Goal: Task Accomplishment & Management: Complete application form

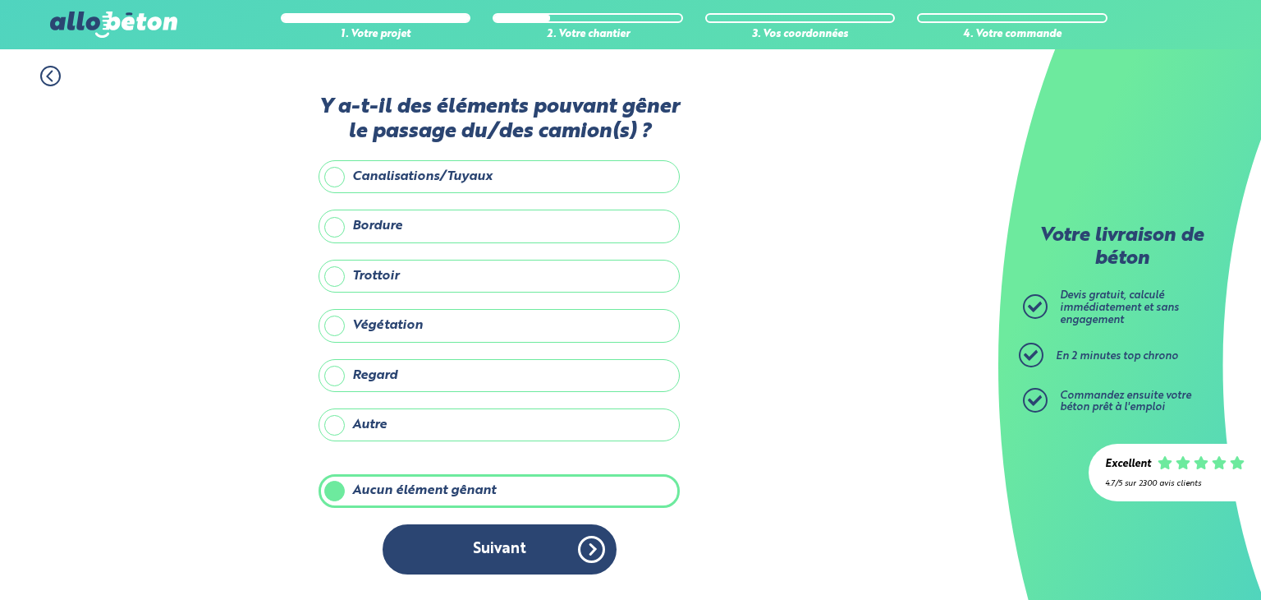
click at [542, 551] on button "Suivant" at bounding box center [500, 549] width 234 height 50
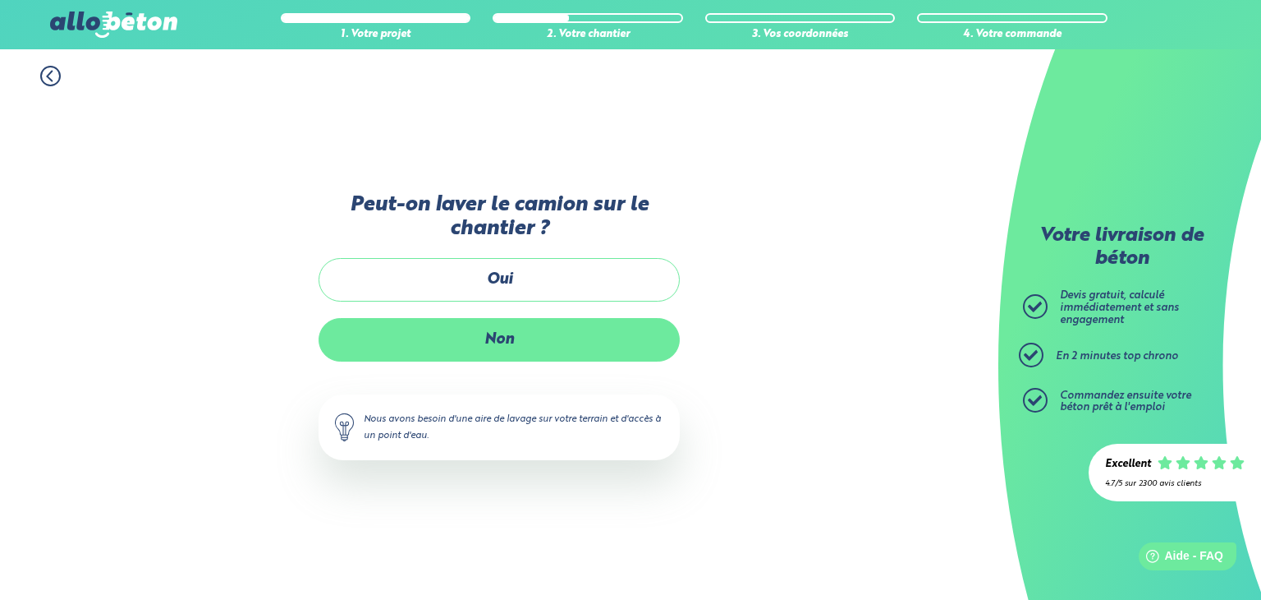
click at [507, 351] on label "Non" at bounding box center [499, 340] width 361 height 44
click at [0, 0] on input "Non" at bounding box center [0, 0] width 0 height 0
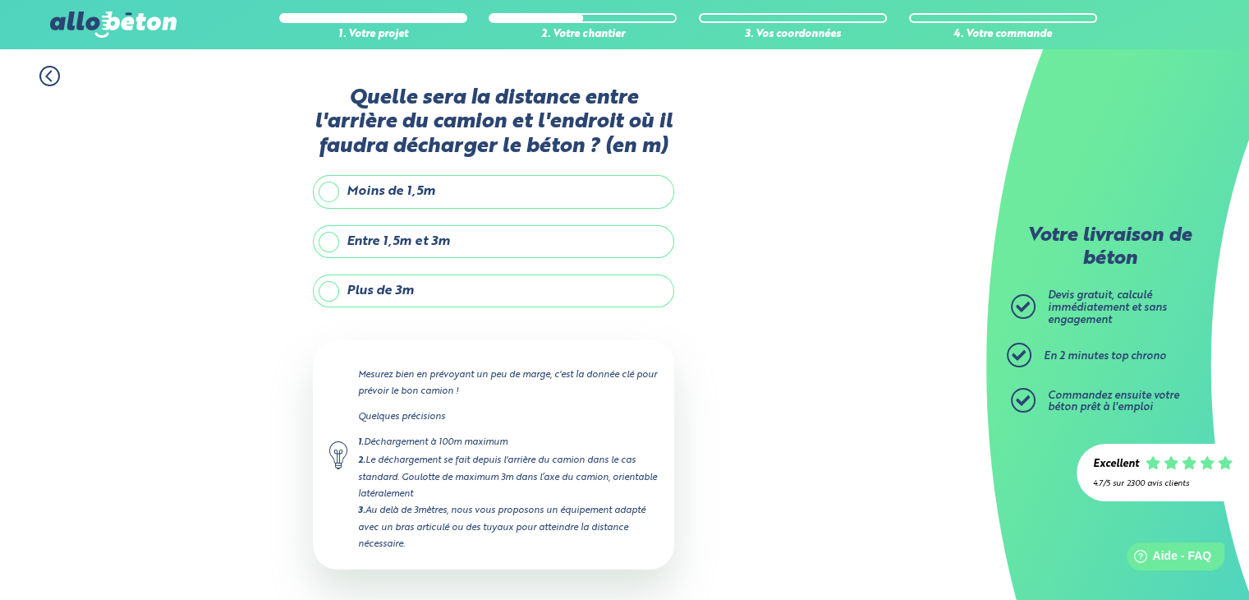
click at [46, 83] on icon at bounding box center [49, 76] width 21 height 21
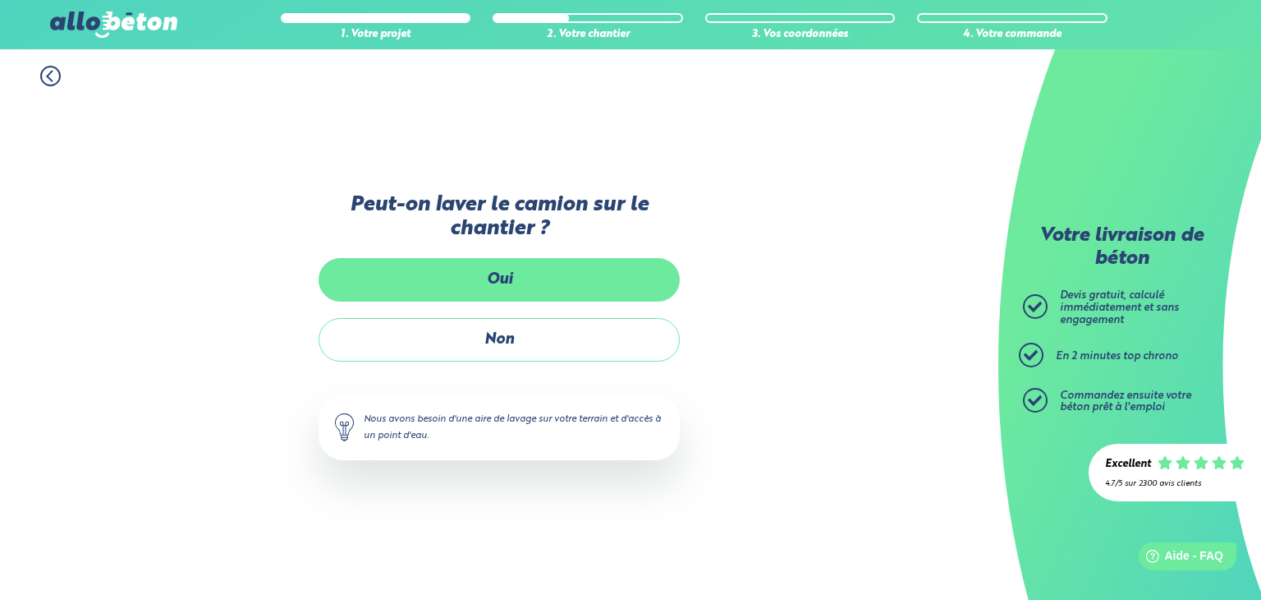
click at [453, 262] on label "Oui" at bounding box center [499, 280] width 361 height 44
click at [0, 0] on input "Oui" at bounding box center [0, 0] width 0 height 0
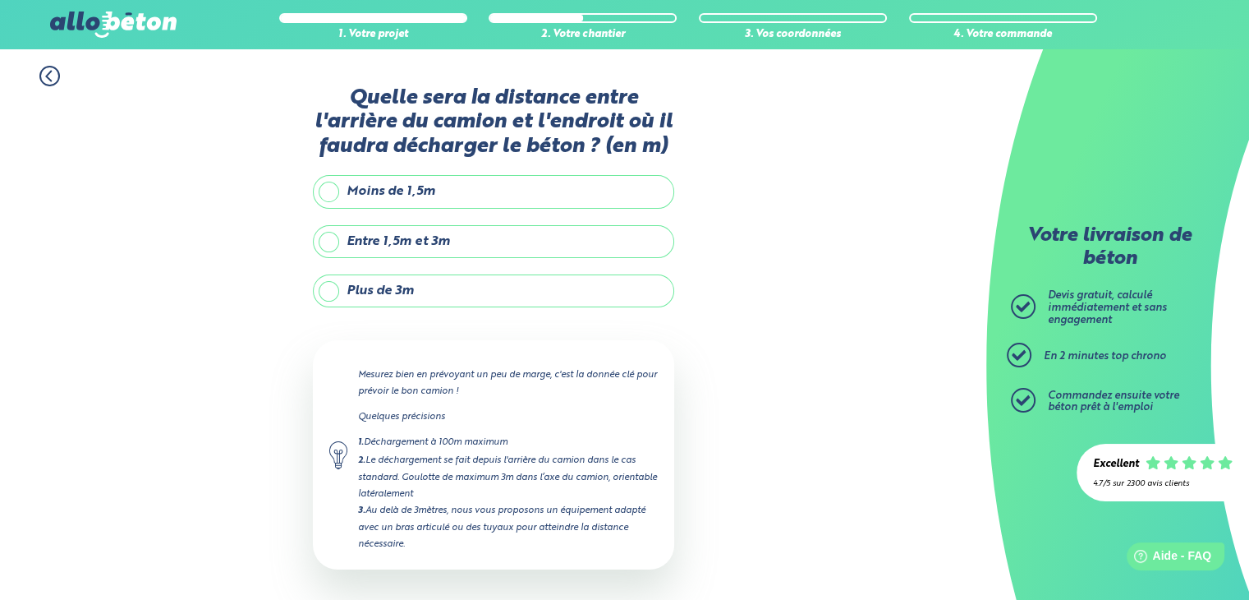
click at [390, 291] on label "Plus de 3m" at bounding box center [493, 290] width 361 height 33
click at [0, 0] on input "Plus de 3m" at bounding box center [0, 0] width 0 height 0
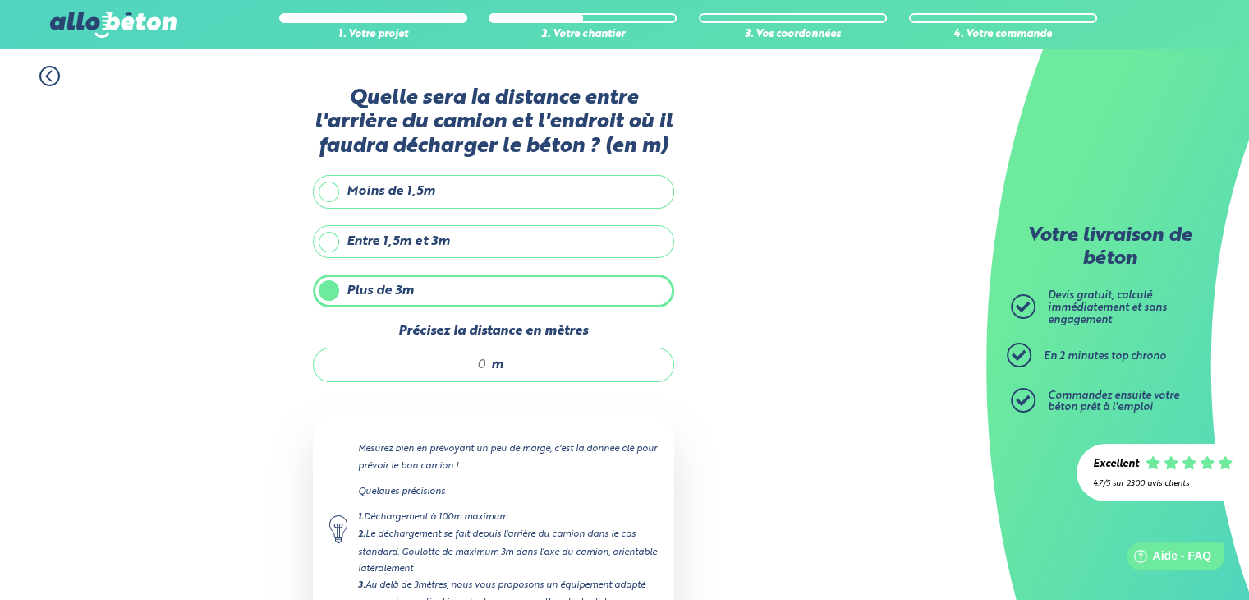
click at [482, 363] on input "Précisez la distance en mètres" at bounding box center [408, 364] width 157 height 16
type input "6"
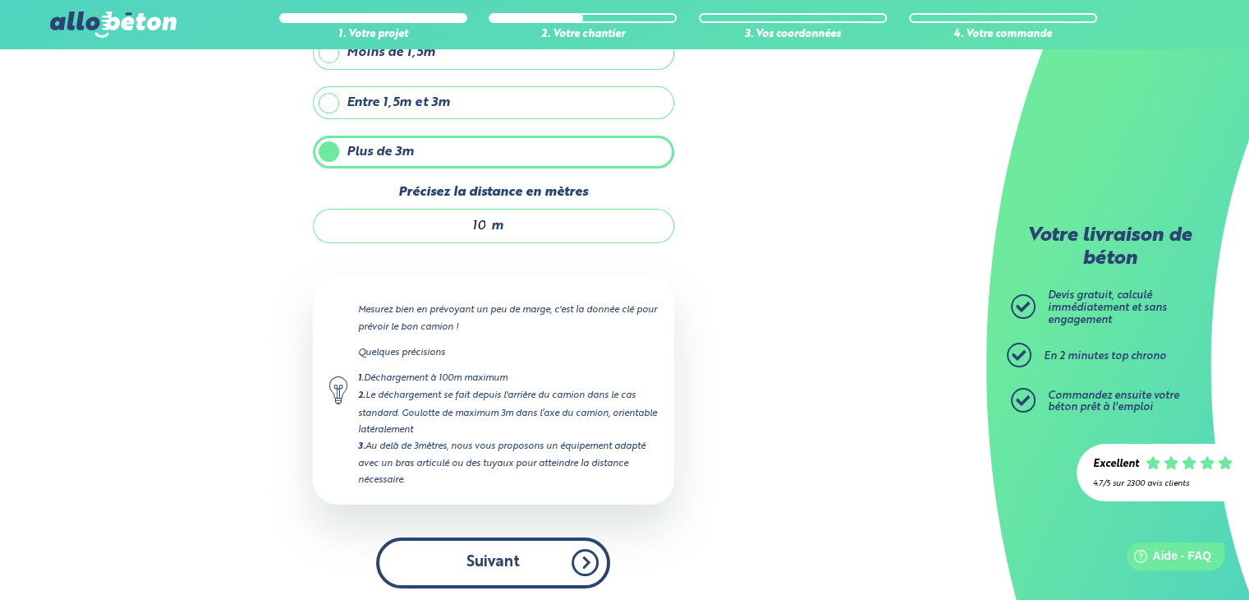
type input "10"
click at [526, 546] on button "Suivant" at bounding box center [493, 562] width 234 height 50
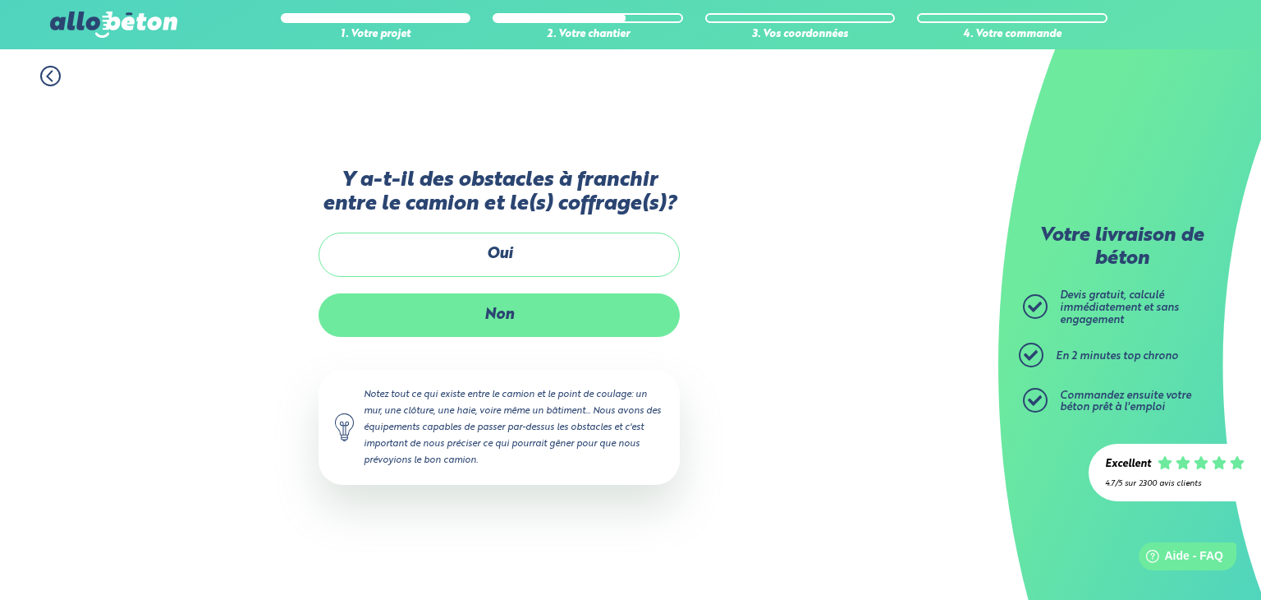
click at [496, 310] on label "Non" at bounding box center [499, 315] width 361 height 44
click at [0, 0] on input "Non" at bounding box center [0, 0] width 0 height 0
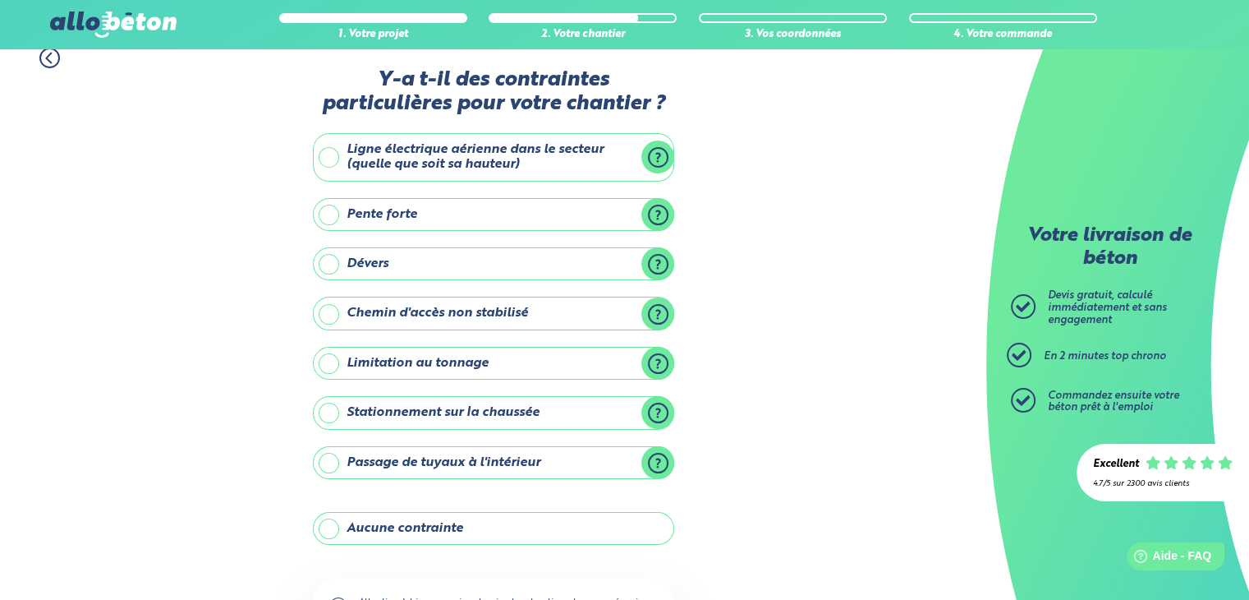
scroll to position [16, 0]
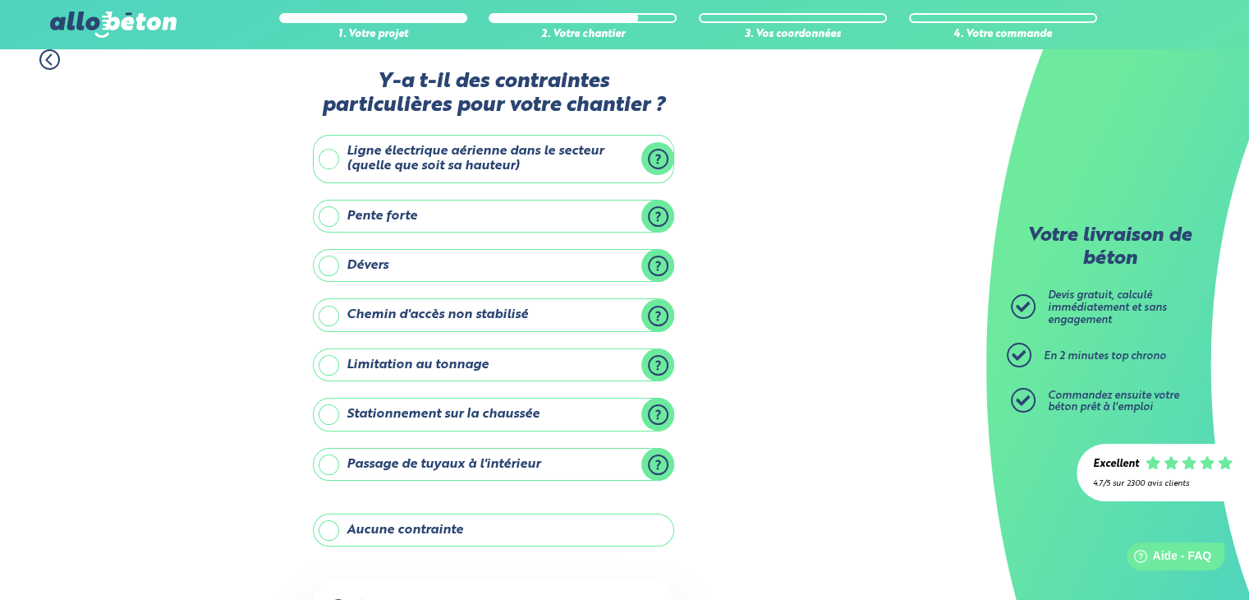
click at [392, 217] on label "Pente forte" at bounding box center [493, 216] width 361 height 33
click at [0, 0] on input "Pente forte" at bounding box center [0, 0] width 0 height 0
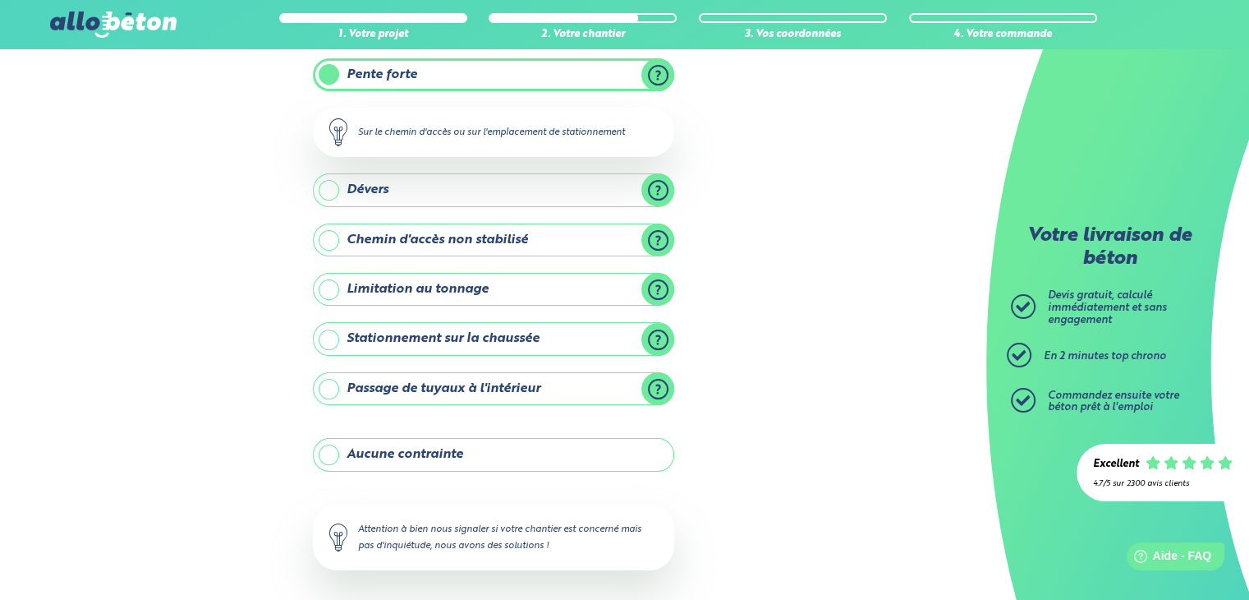
scroll to position [159, 0]
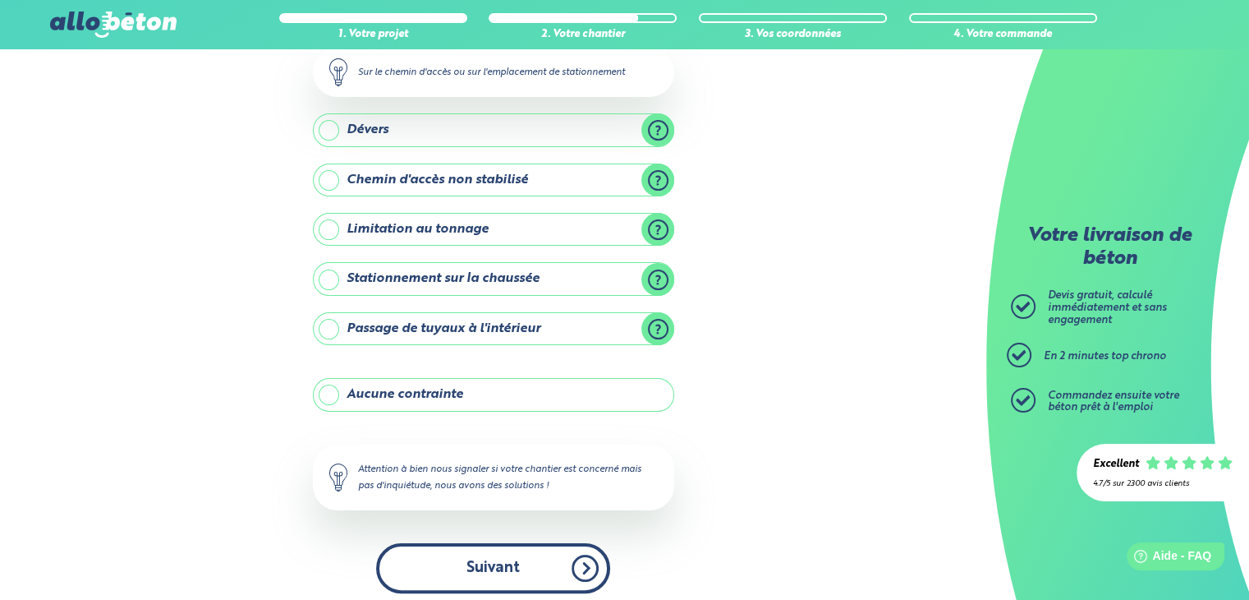
click at [496, 566] on button "Suivant" at bounding box center [493, 568] width 234 height 50
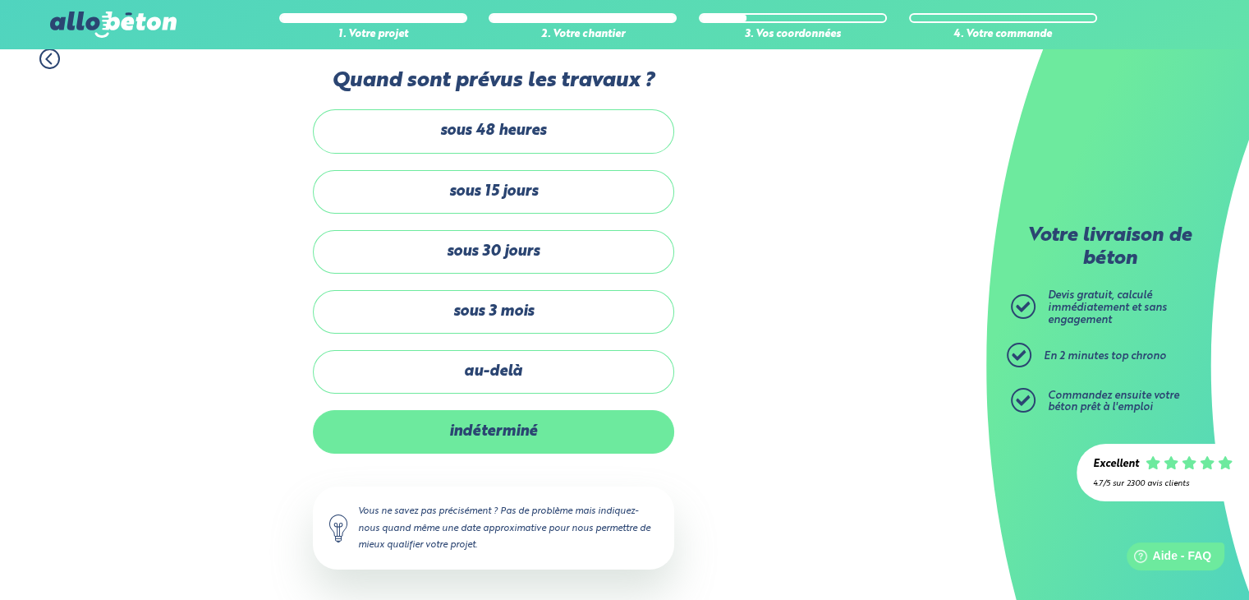
click at [479, 446] on label "indéterminé" at bounding box center [493, 432] width 361 height 44
click at [0, 0] on input "indéterminé" at bounding box center [0, 0] width 0 height 0
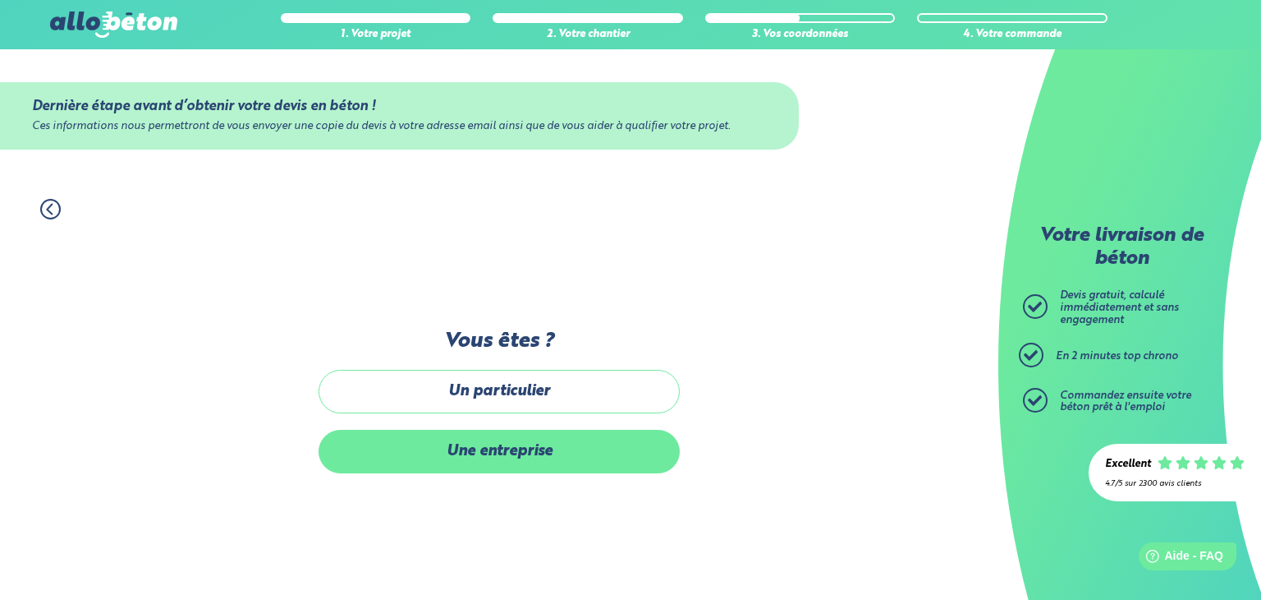
click at [512, 461] on label "Une entreprise" at bounding box center [499, 452] width 361 height 44
click at [0, 0] on input "Une entreprise" at bounding box center [0, 0] width 0 height 0
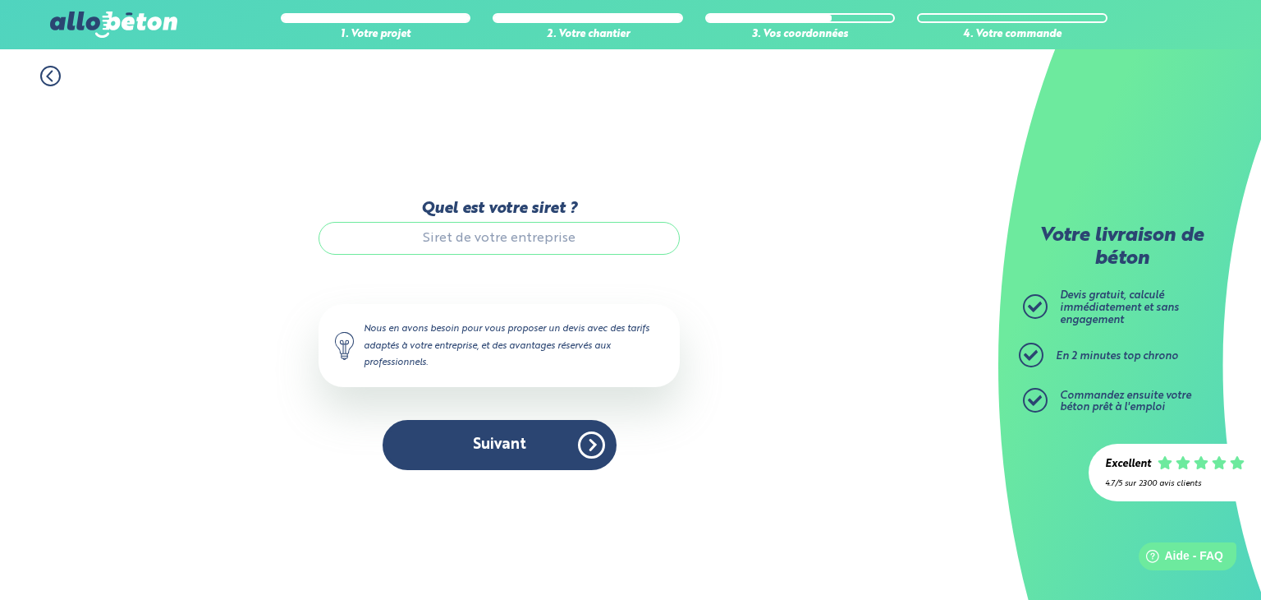
click at [498, 237] on input "Quel est votre siret ?" at bounding box center [499, 238] width 361 height 33
click at [462, 239] on input "Quel est votre siret ?" at bounding box center [499, 238] width 361 height 33
click at [48, 71] on icon at bounding box center [50, 76] width 21 height 21
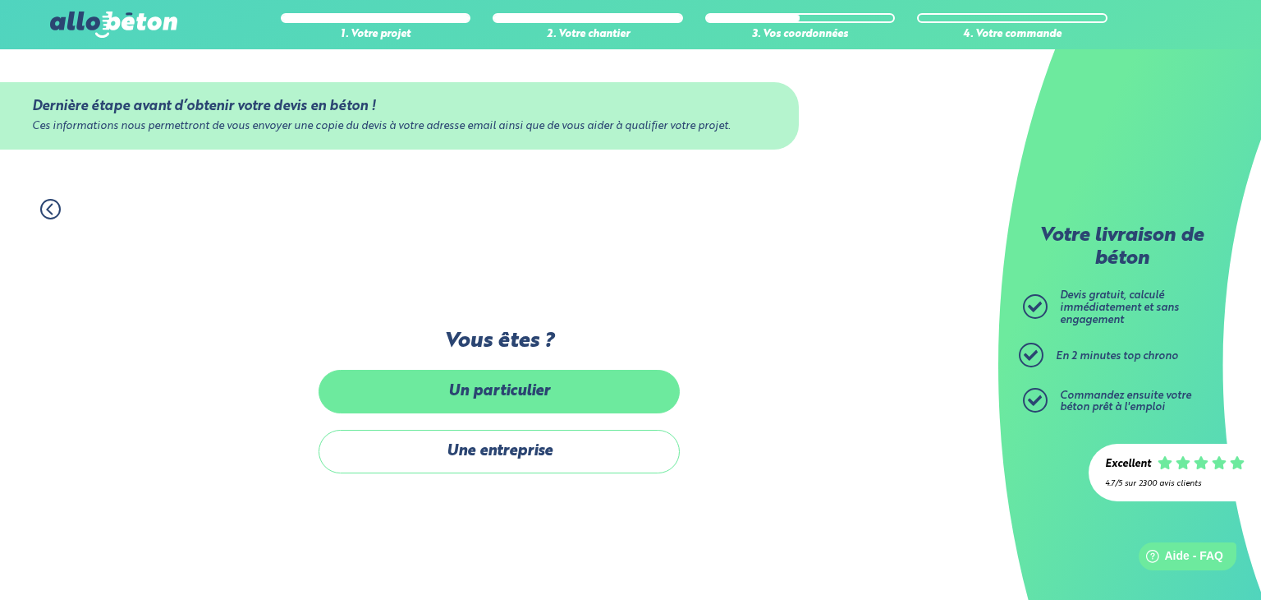
click at [476, 375] on label "Un particulier" at bounding box center [499, 392] width 361 height 44
click at [0, 0] on input "Un particulier" at bounding box center [0, 0] width 0 height 0
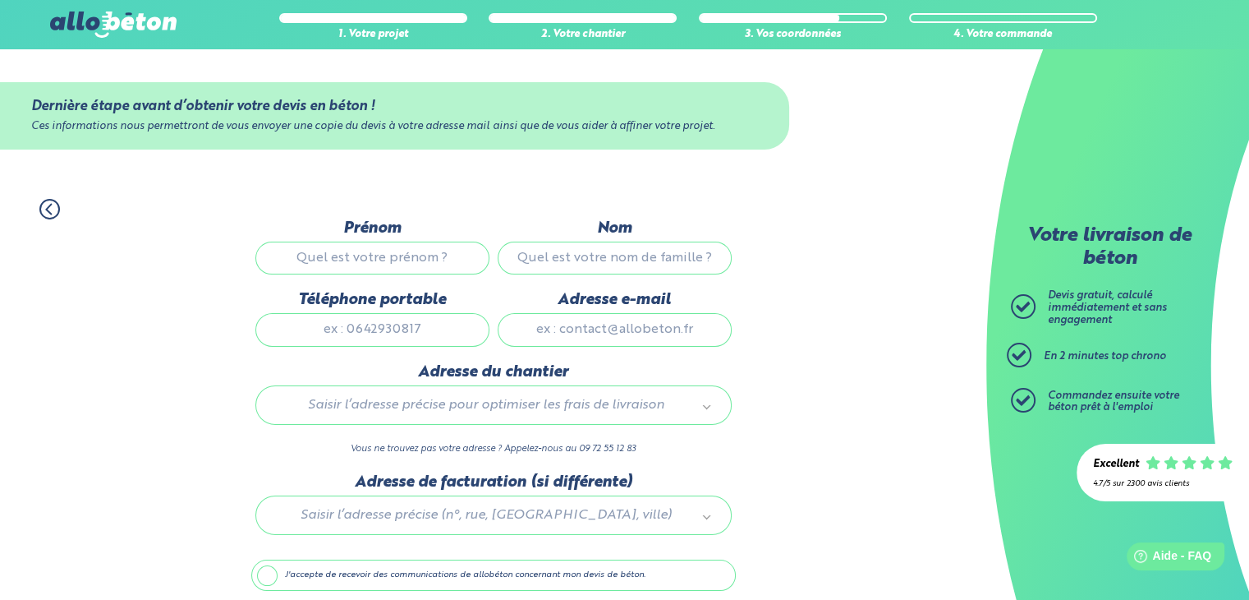
click at [403, 248] on input "Prénom" at bounding box center [372, 257] width 234 height 33
type input "stef"
click at [527, 266] on input "Nom" at bounding box center [615, 257] width 234 height 33
type input "[PERSON_NAME]"
click at [448, 336] on input "Téléphone portable" at bounding box center [372, 329] width 234 height 33
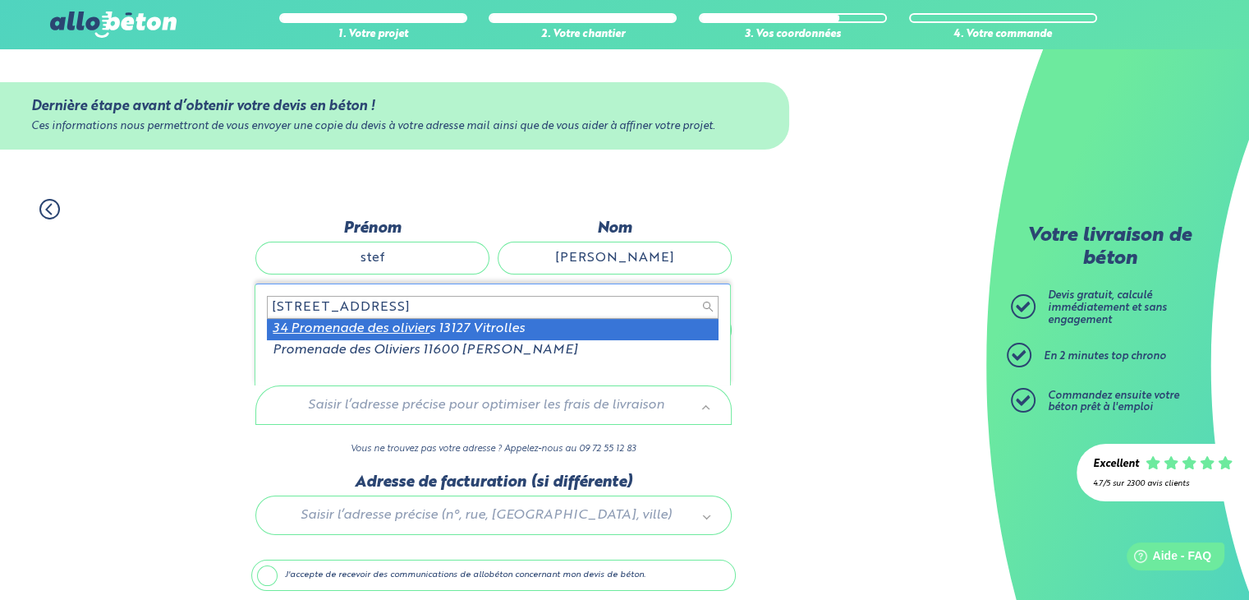
type input "[STREET_ADDRESS]"
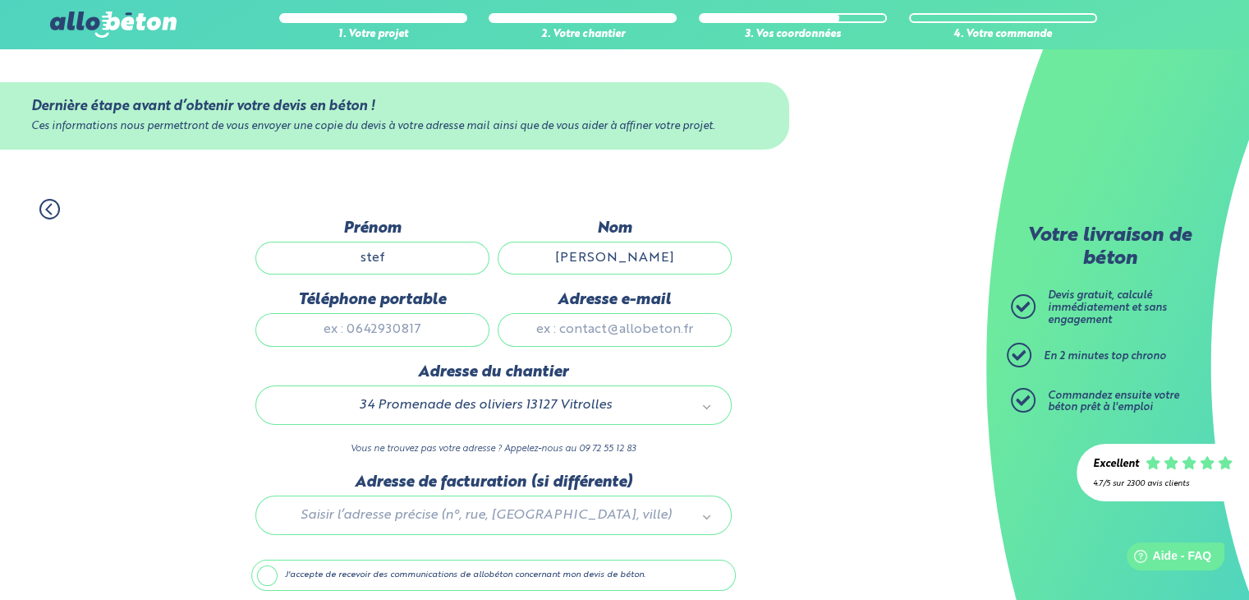
click at [414, 336] on input "Téléphone portable" at bounding box center [372, 329] width 234 height 33
type input "0617034664"
click at [614, 325] on input "Adresse e-mail" at bounding box center [615, 329] width 234 height 33
type input "[EMAIL_ADDRESS][DOMAIN_NAME]"
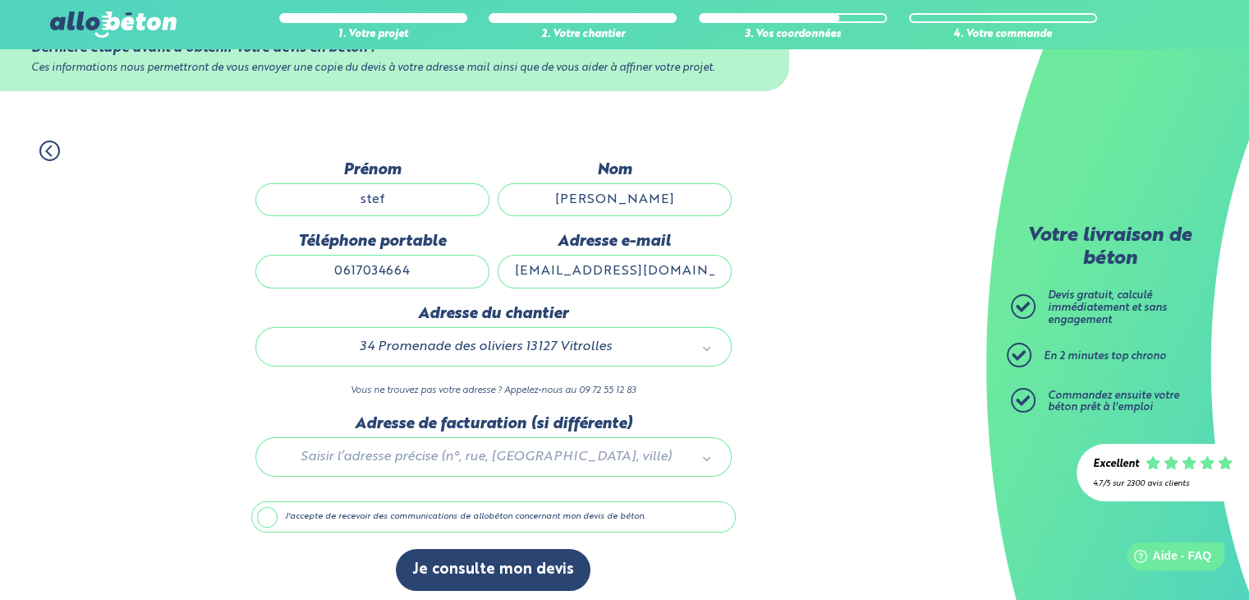
scroll to position [64, 0]
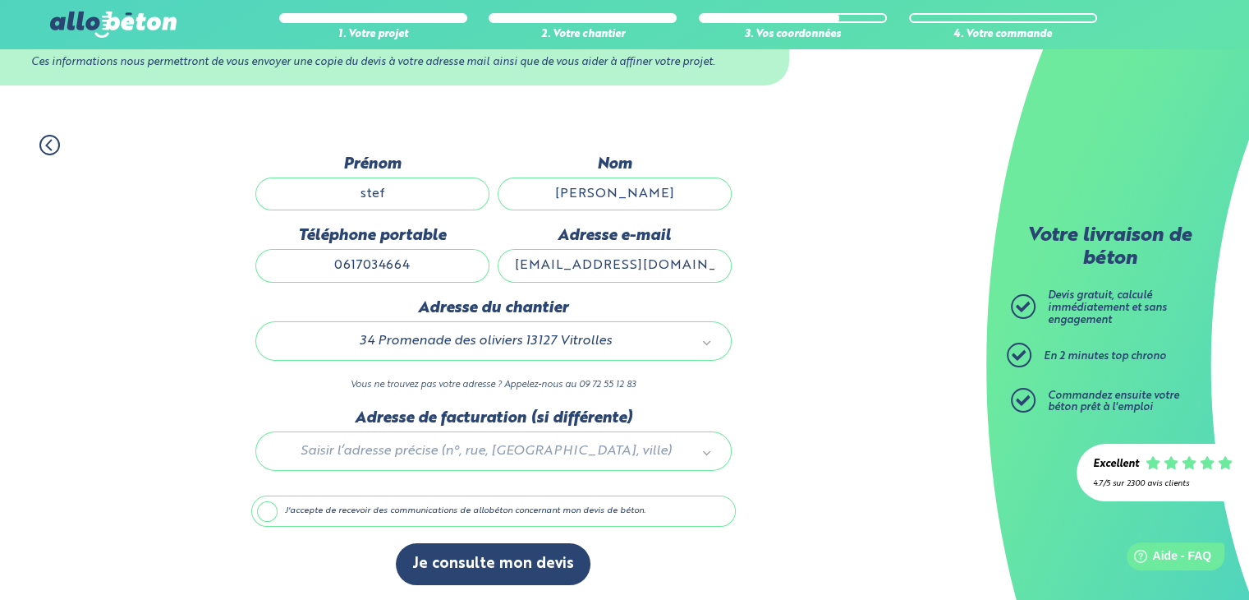
click at [705, 453] on div at bounding box center [493, 448] width 485 height 78
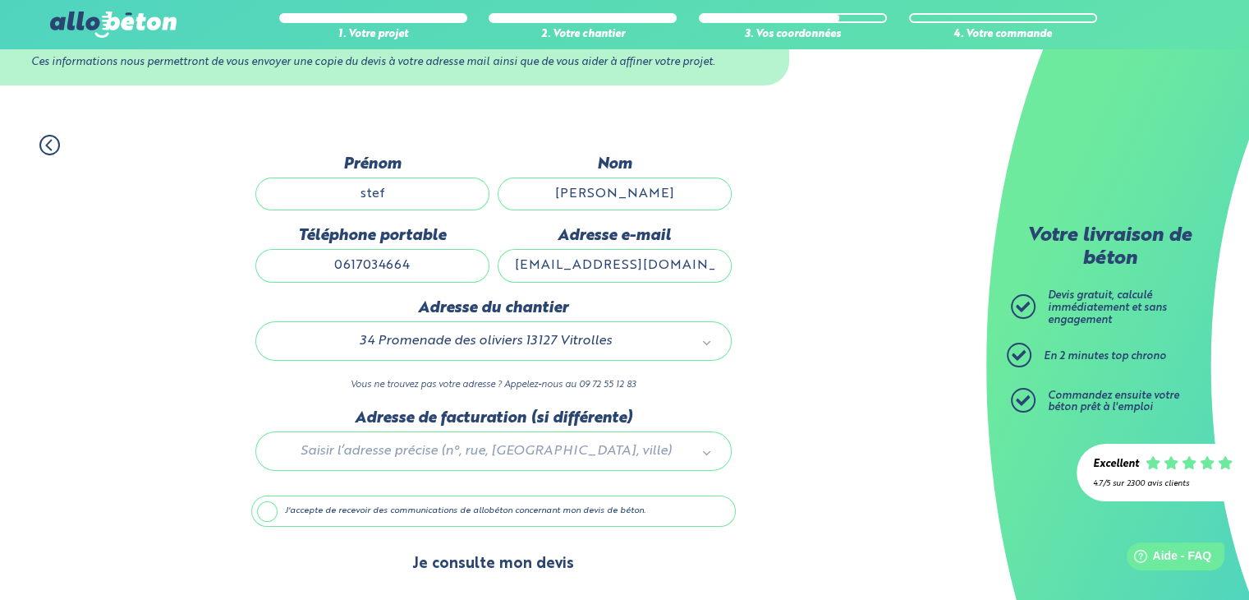
click at [474, 561] on button "Je consulte mon devis" at bounding box center [493, 564] width 195 height 42
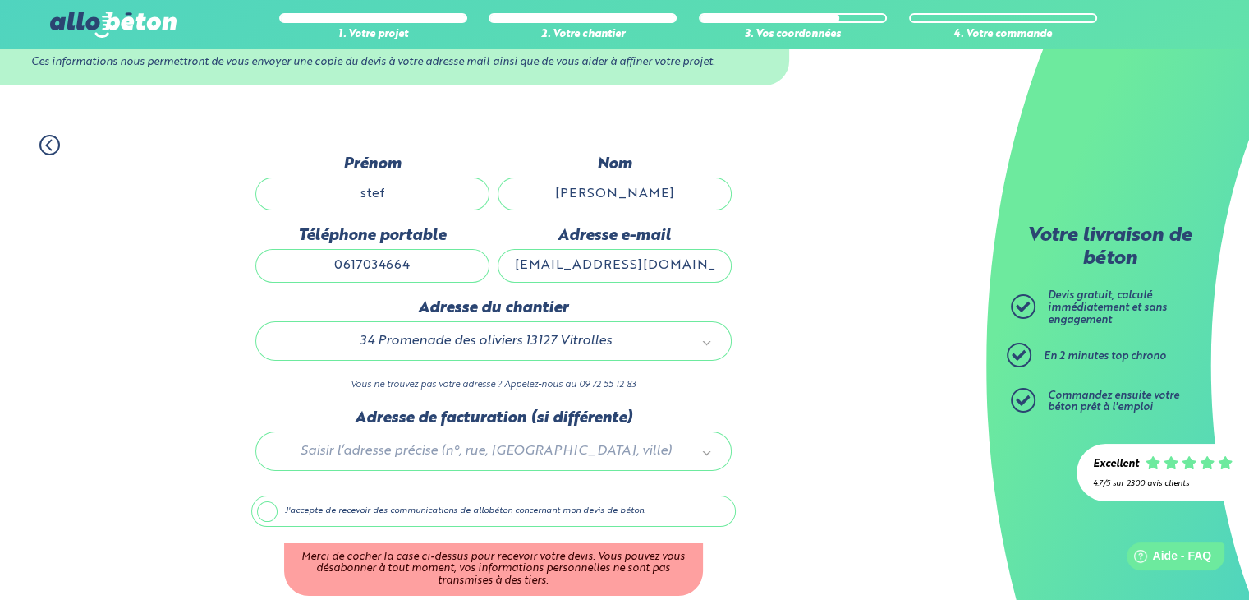
click at [396, 508] on label "J'accepte de recevoir des communications de allobéton concernant mon devis de b…" at bounding box center [493, 510] width 485 height 31
click at [0, 0] on input "J'accepte de recevoir des communications de allobéton concernant mon devis de b…" at bounding box center [0, 0] width 0 height 0
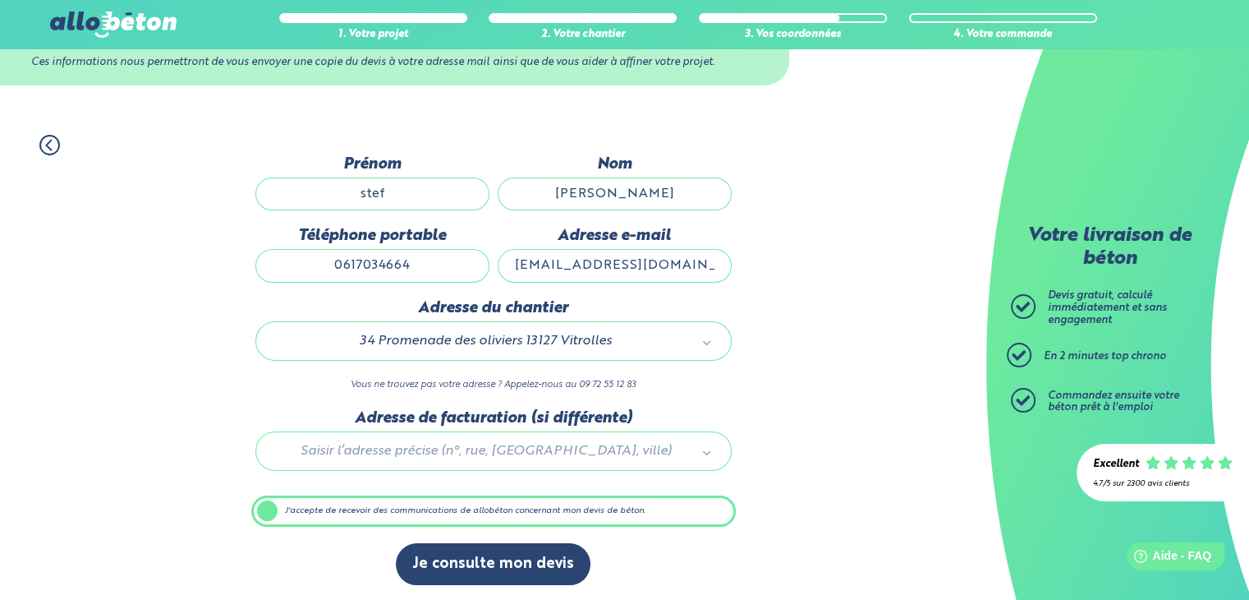
scroll to position [63, 0]
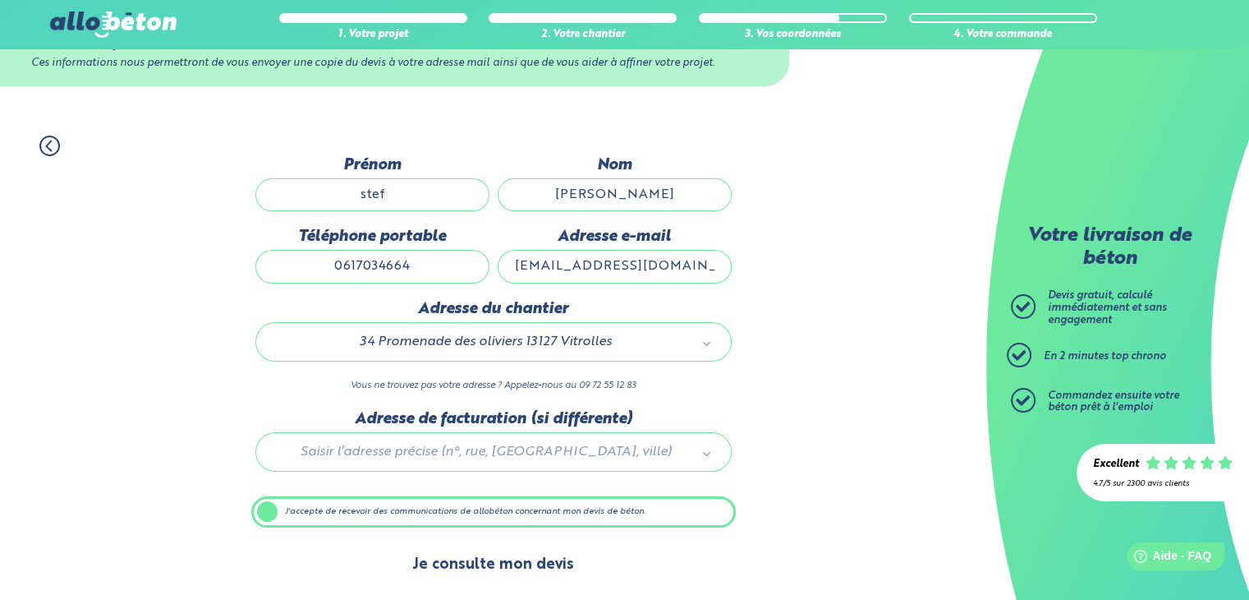
click at [460, 553] on button "Je consulte mon devis" at bounding box center [493, 565] width 195 height 42
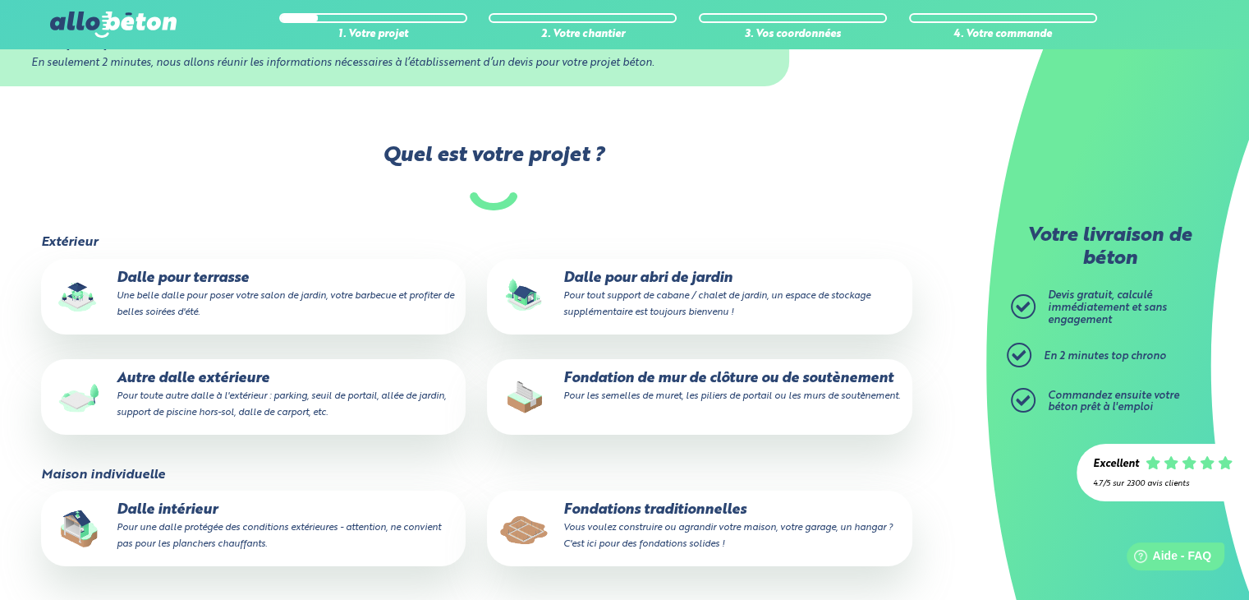
click at [671, 403] on p "Fondation de mur de clôture ou de soutènement Pour les semelles de muret, les p…" at bounding box center [700, 386] width 402 height 33
click at [0, 0] on input "Fondation de mur de clôture ou de soutènement Pour les semelles de muret, les p…" at bounding box center [0, 0] width 0 height 0
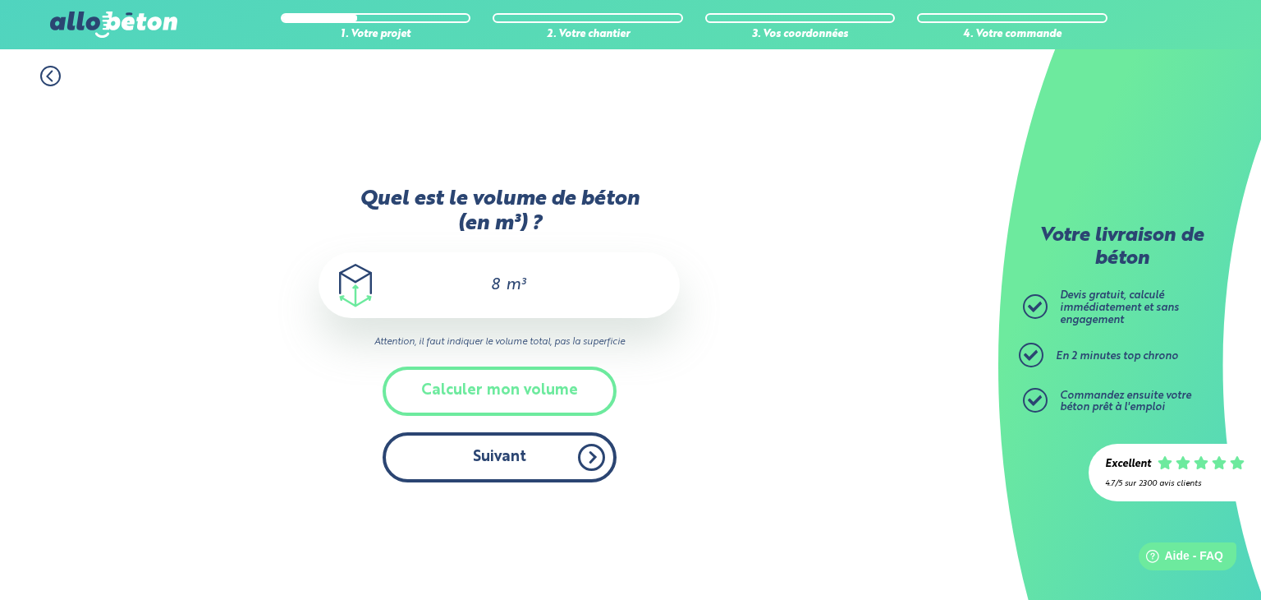
click at [542, 447] on button "Suivant" at bounding box center [500, 457] width 234 height 50
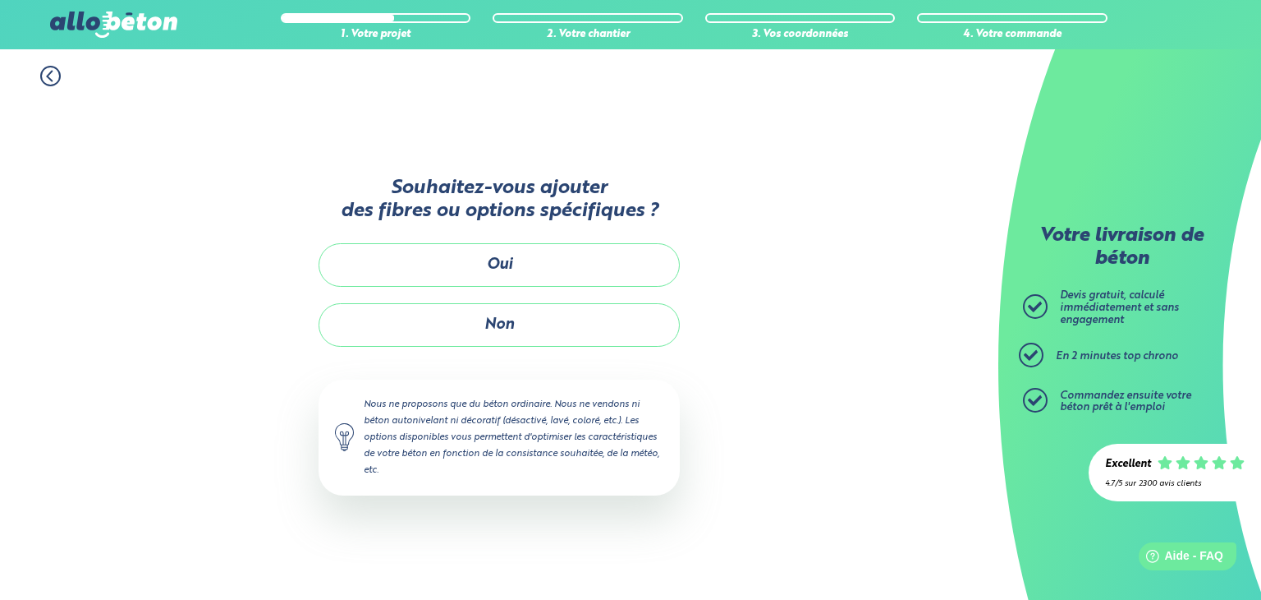
click at [517, 349] on div "Souhaitez-vous ajouter des fibres ou options spécifiques ? Oui Non Nous ne prop…" at bounding box center [499, 343] width 361 height 370
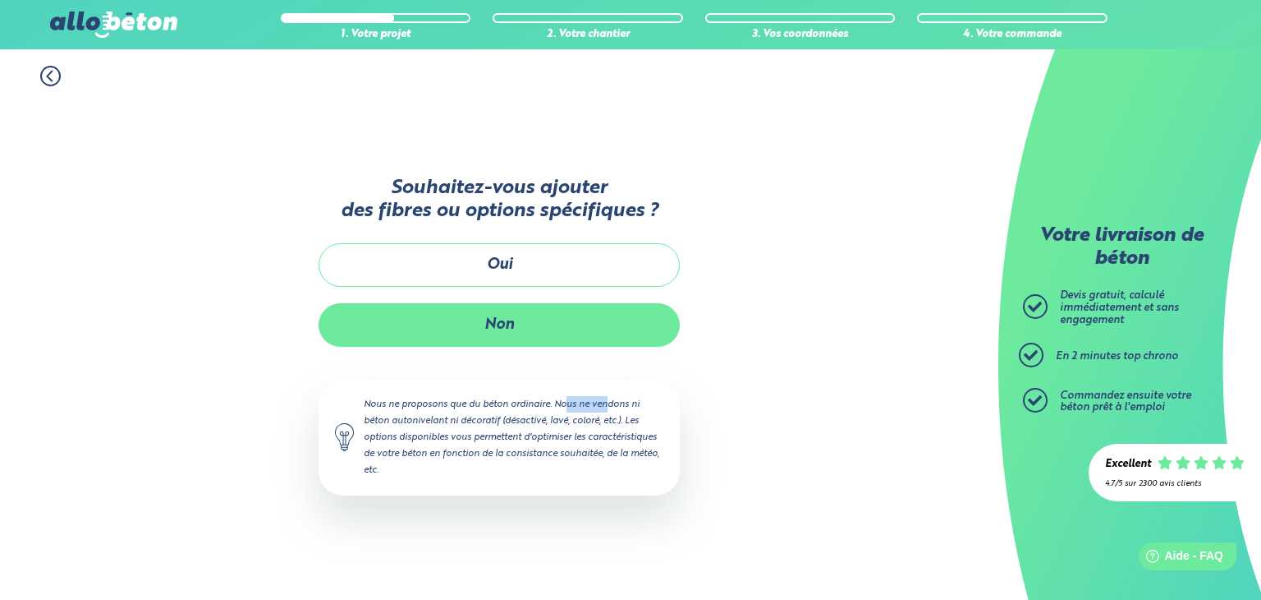
click at [522, 339] on button "Non" at bounding box center [499, 325] width 361 height 44
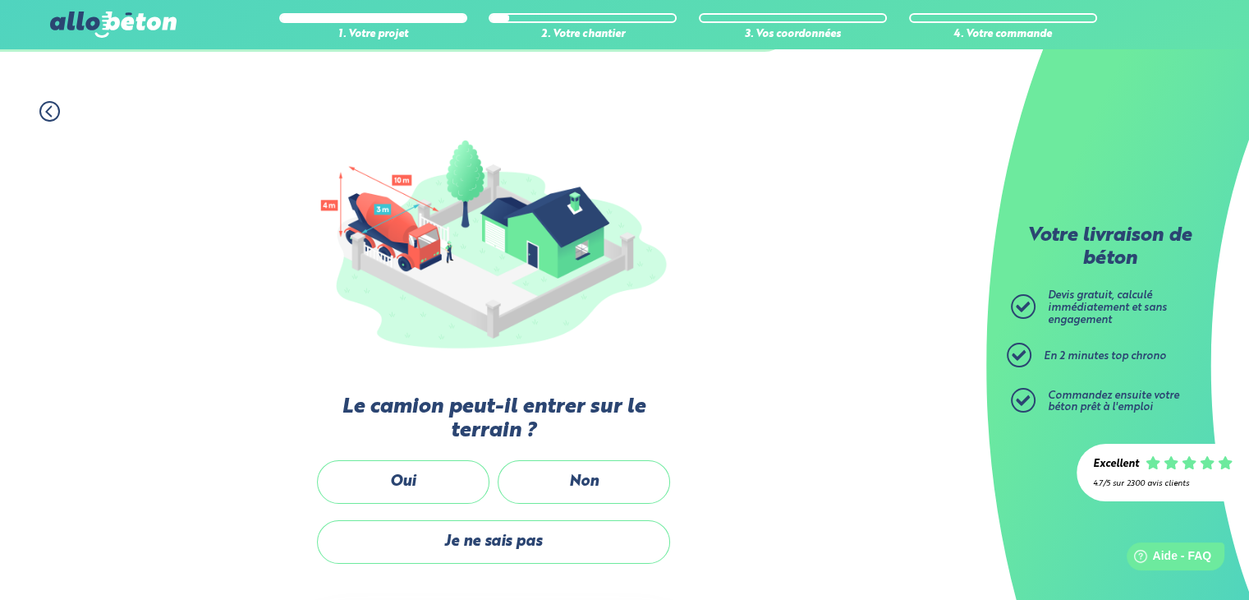
scroll to position [112, 0]
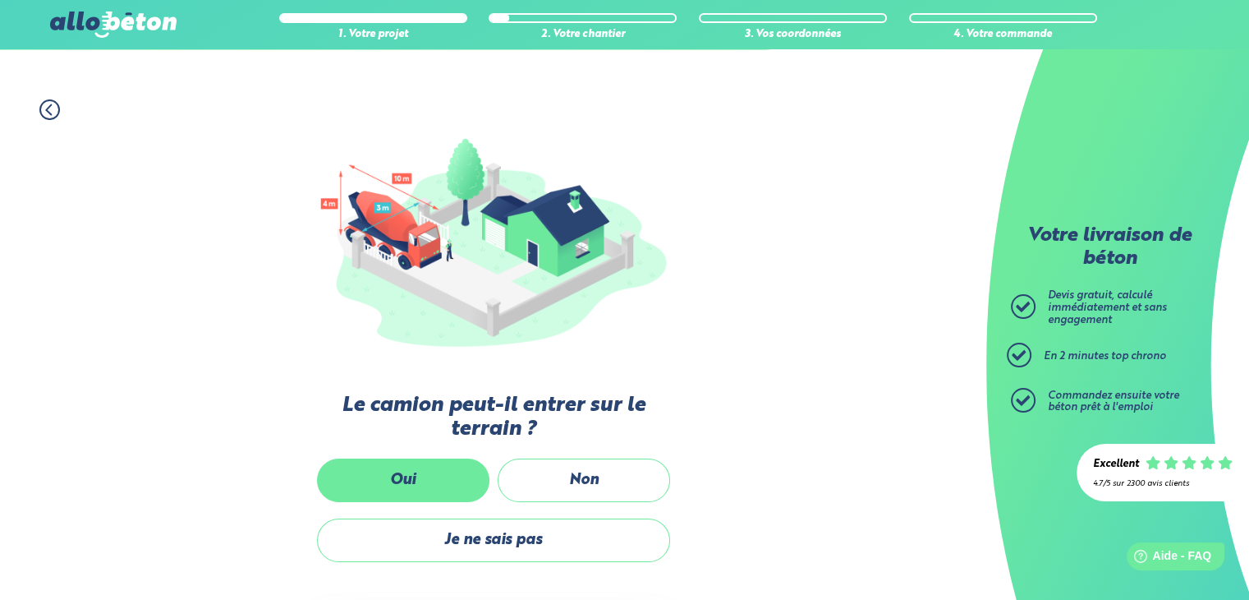
click at [436, 471] on label "Oui" at bounding box center [403, 480] width 172 height 44
click at [0, 0] on input "Oui" at bounding box center [0, 0] width 0 height 0
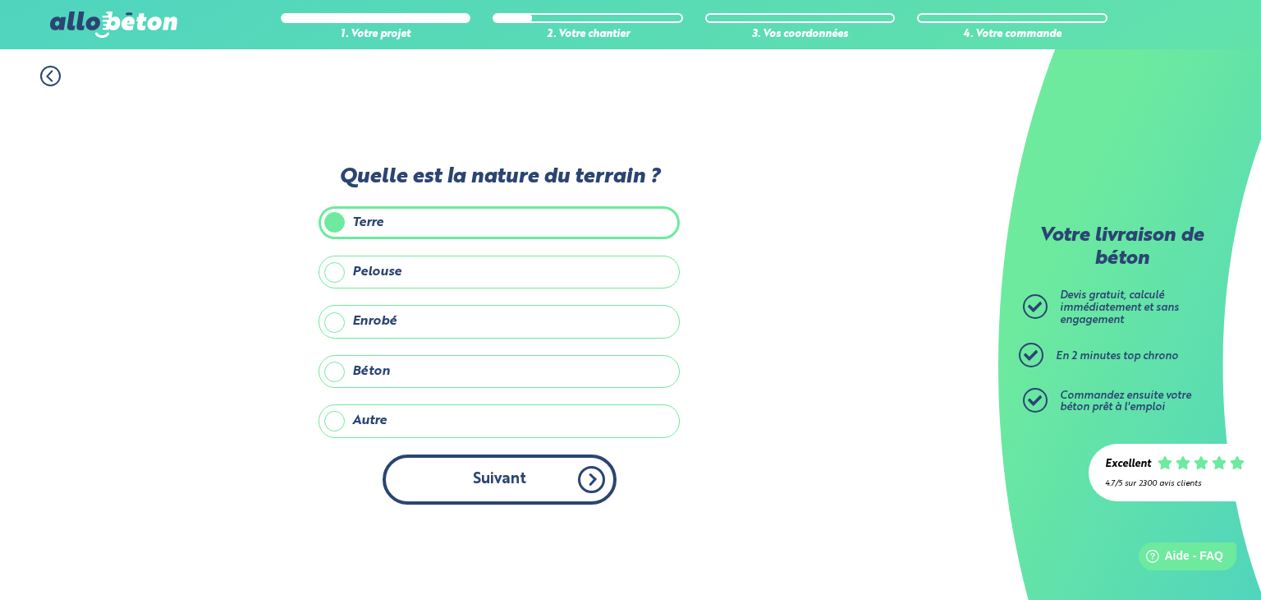
click at [491, 474] on button "Suivant" at bounding box center [500, 479] width 234 height 50
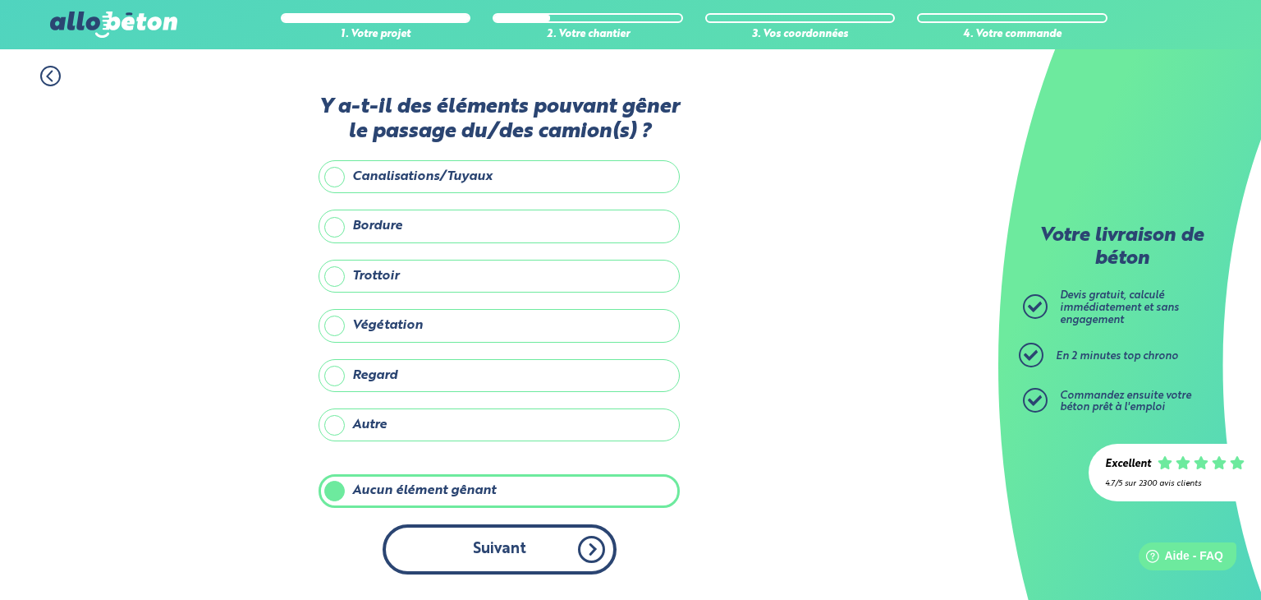
click at [482, 552] on button "Suivant" at bounding box center [500, 549] width 234 height 50
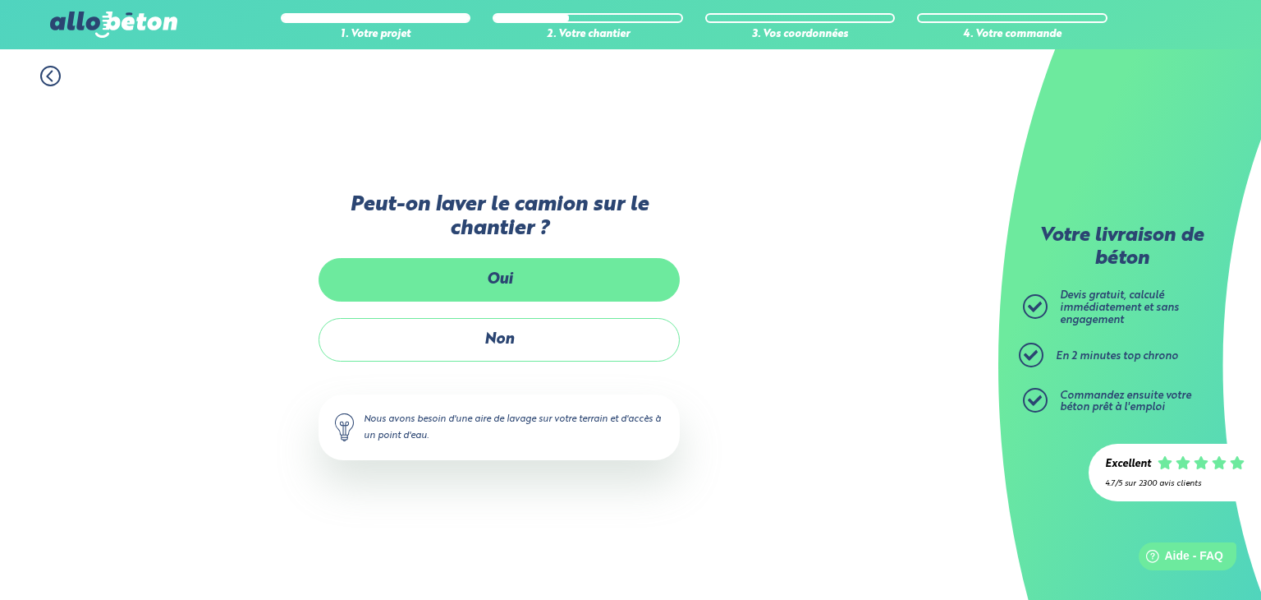
click at [509, 286] on label "Oui" at bounding box center [499, 280] width 361 height 44
click at [0, 0] on input "Oui" at bounding box center [0, 0] width 0 height 0
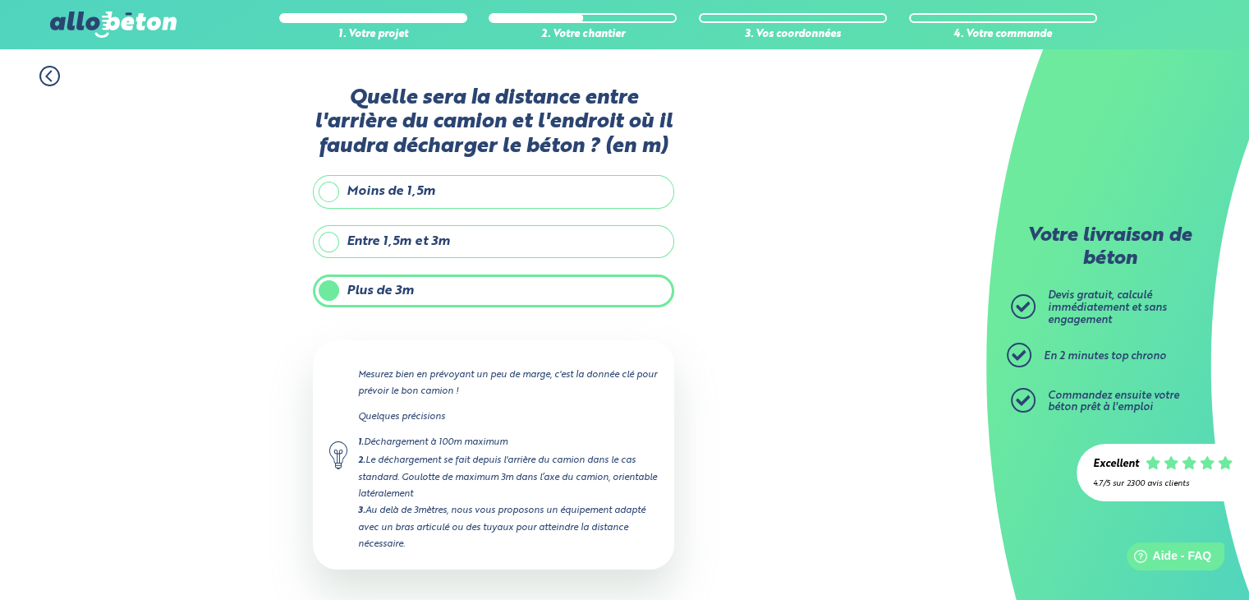
scroll to position [65, 0]
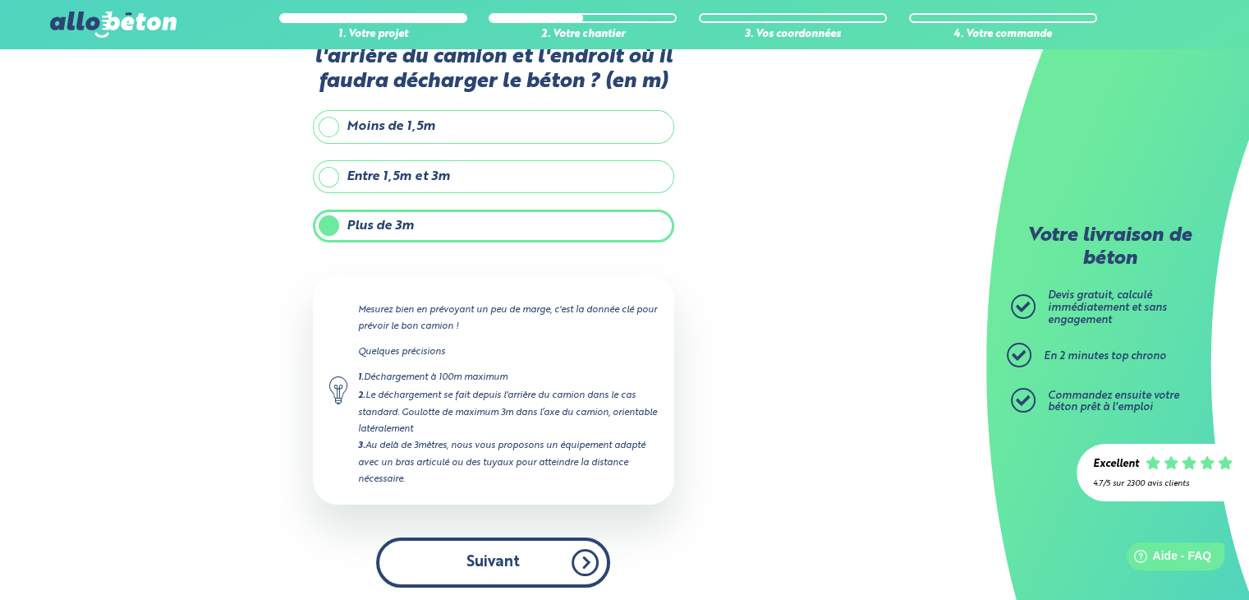
click at [500, 543] on button "Suivant" at bounding box center [493, 562] width 234 height 50
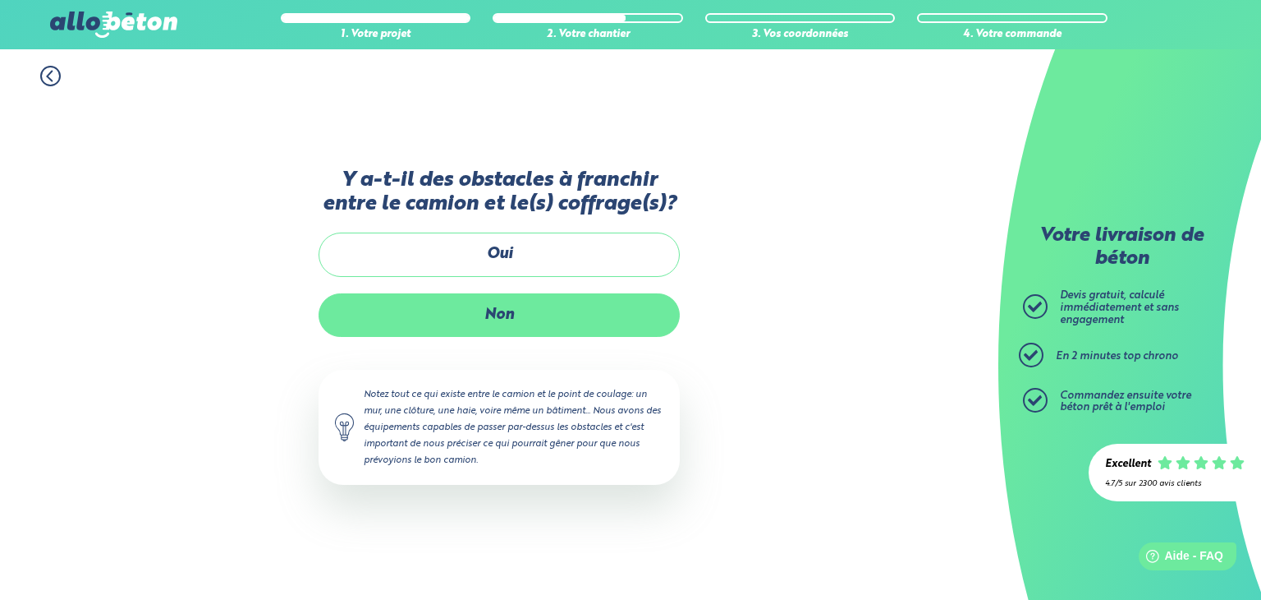
click at [502, 309] on label "Non" at bounding box center [499, 315] width 361 height 44
click at [0, 0] on input "Non" at bounding box center [0, 0] width 0 height 0
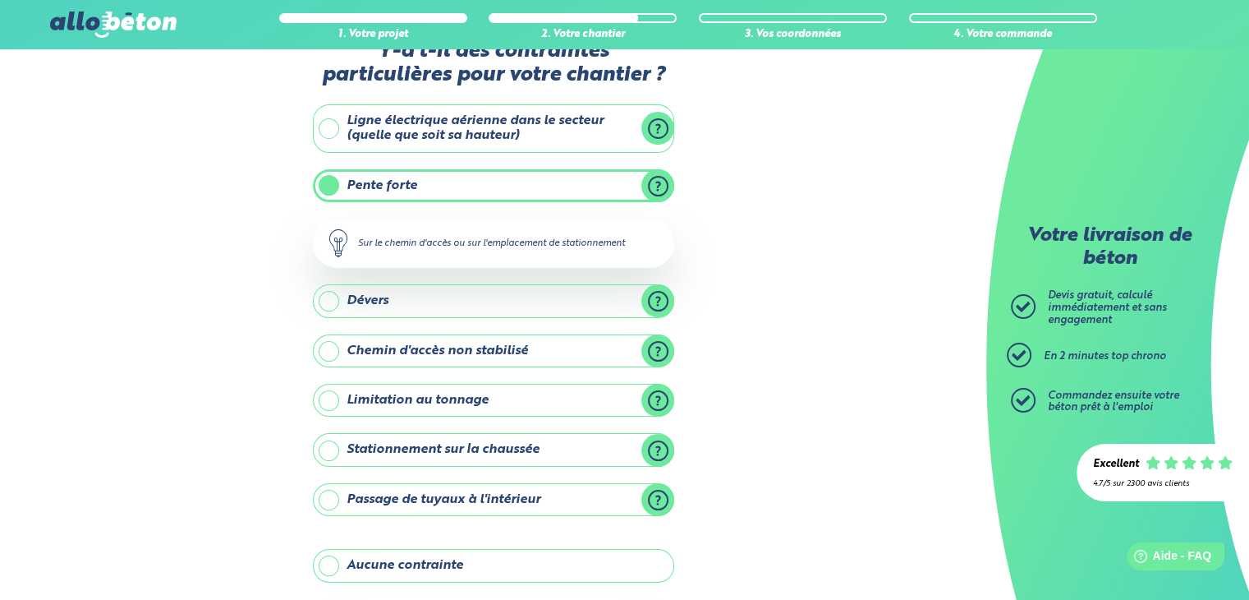
scroll to position [46, 0]
click at [446, 397] on label "Limitation au tonnage" at bounding box center [493, 400] width 361 height 33
click at [0, 0] on input "Limitation au tonnage" at bounding box center [0, 0] width 0 height 0
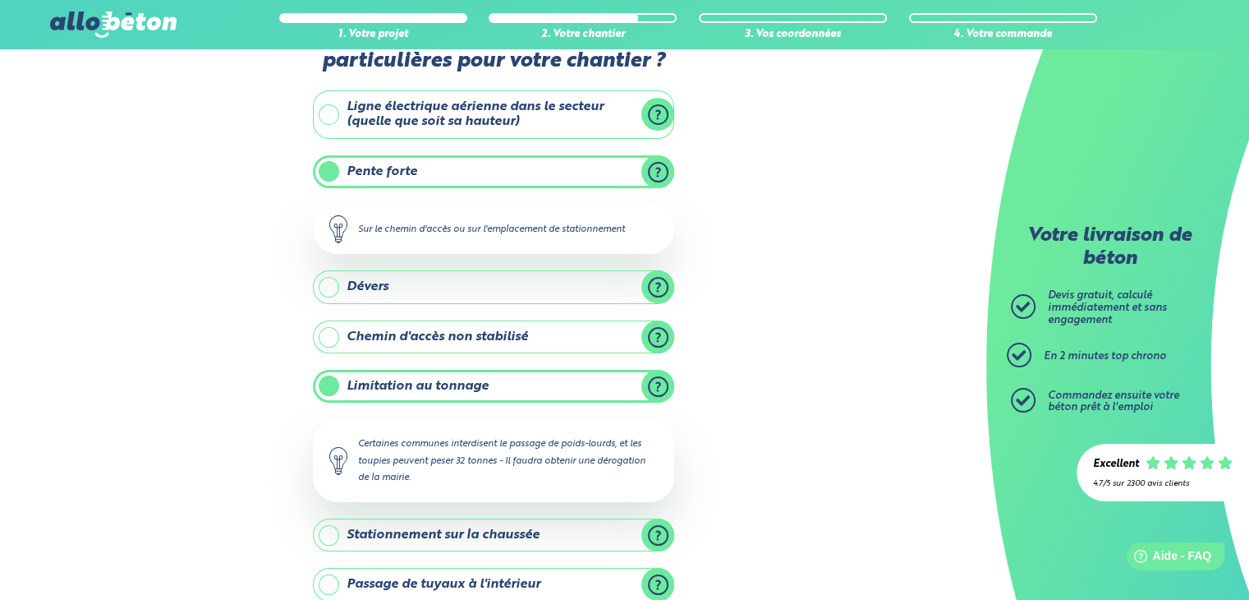
scroll to position [62, 0]
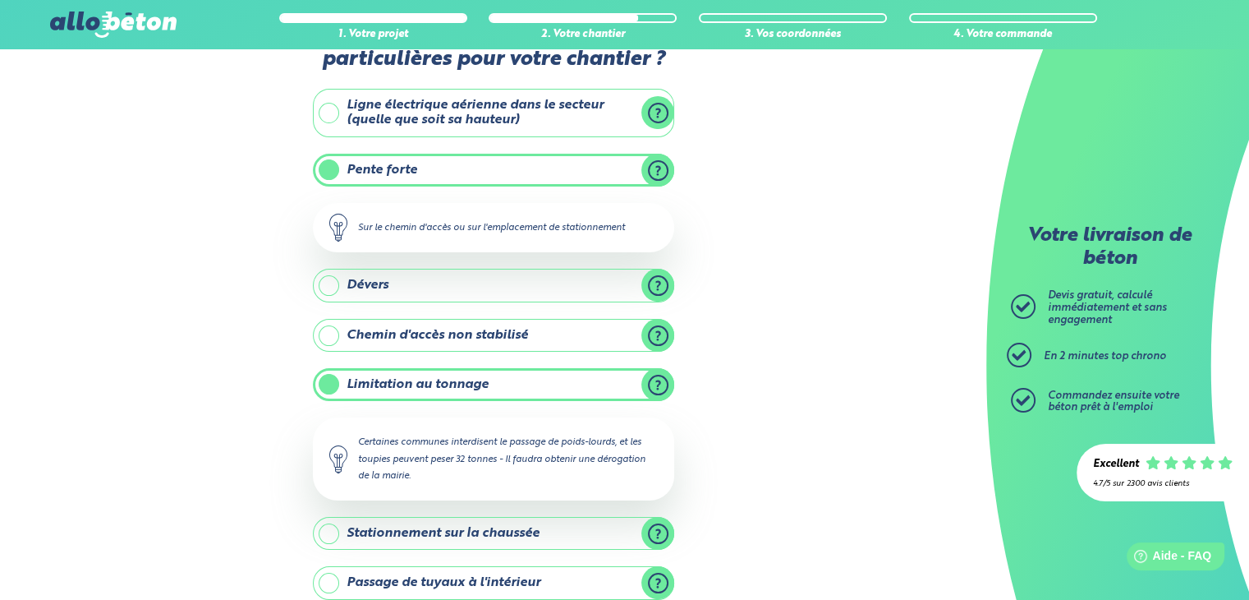
click at [407, 376] on label "Limitation au tonnage" at bounding box center [493, 384] width 361 height 33
click at [0, 0] on input "Limitation au tonnage" at bounding box center [0, 0] width 0 height 0
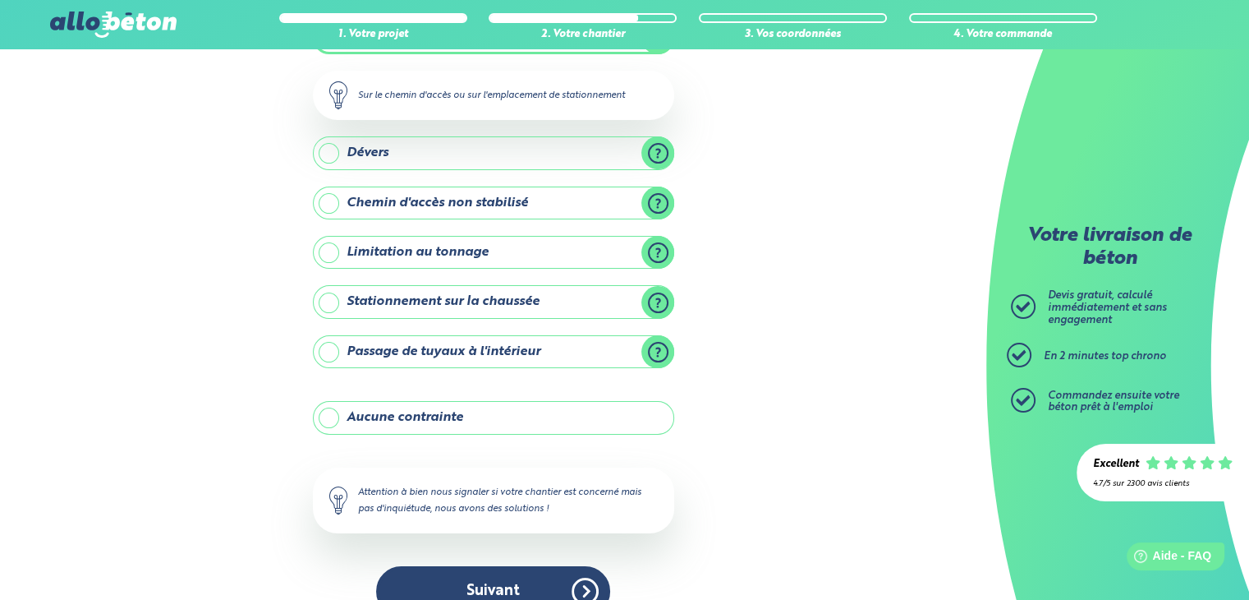
scroll to position [224, 0]
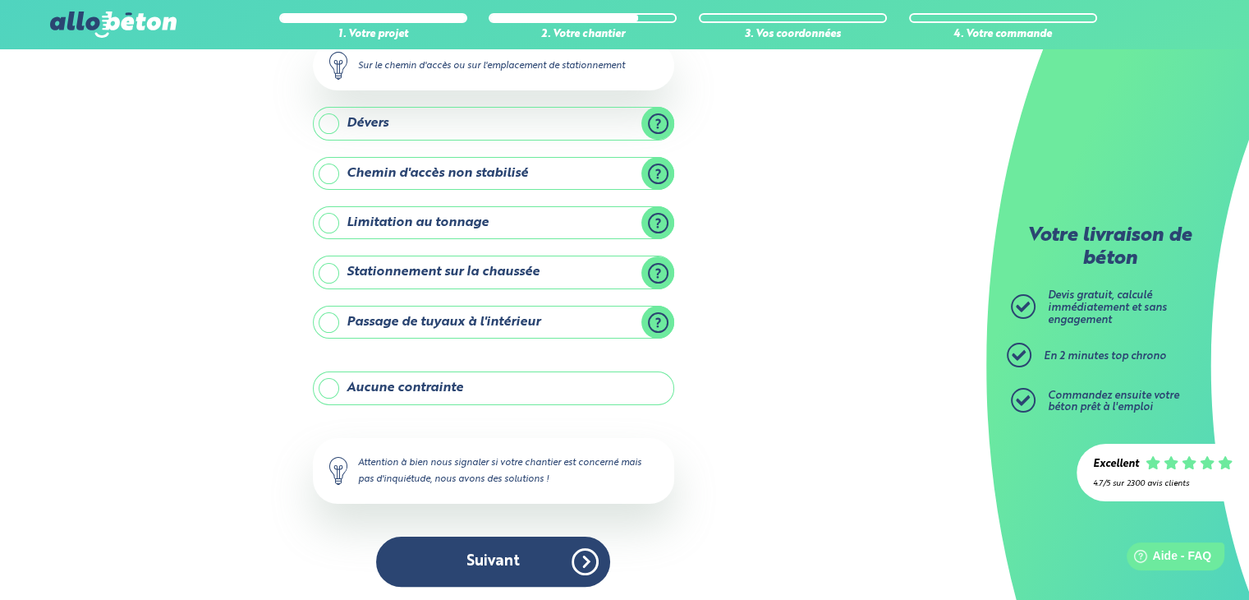
click at [437, 175] on label "Chemin d'accès non stabilisé" at bounding box center [493, 173] width 361 height 33
click at [0, 0] on input "Chemin d'accès non stabilisé" at bounding box center [0, 0] width 0 height 0
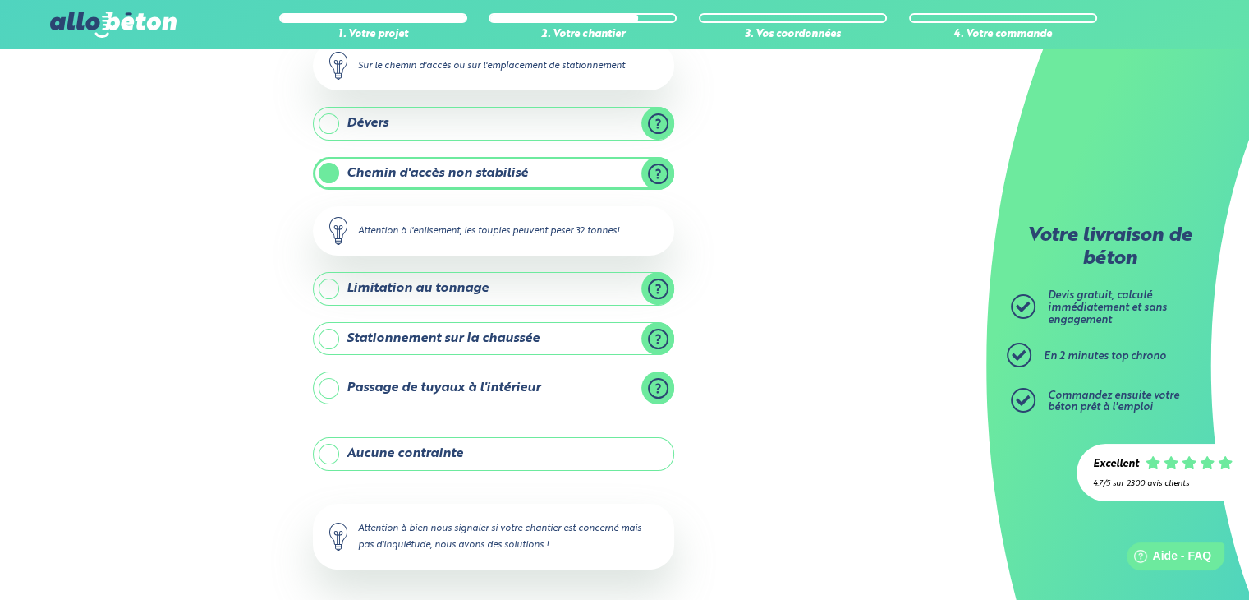
click at [407, 177] on label "Chemin d'accès non stabilisé" at bounding box center [493, 173] width 361 height 33
click at [0, 0] on input "Chemin d'accès non stabilisé" at bounding box center [0, 0] width 0 height 0
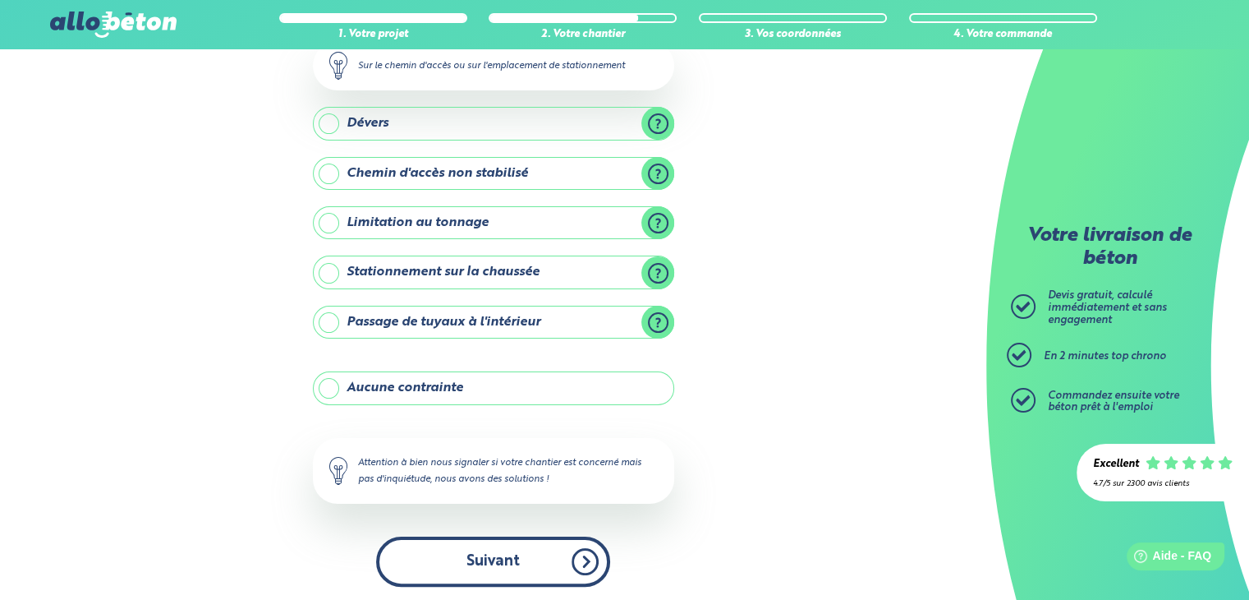
click at [509, 547] on button "Suivant" at bounding box center [493, 561] width 234 height 50
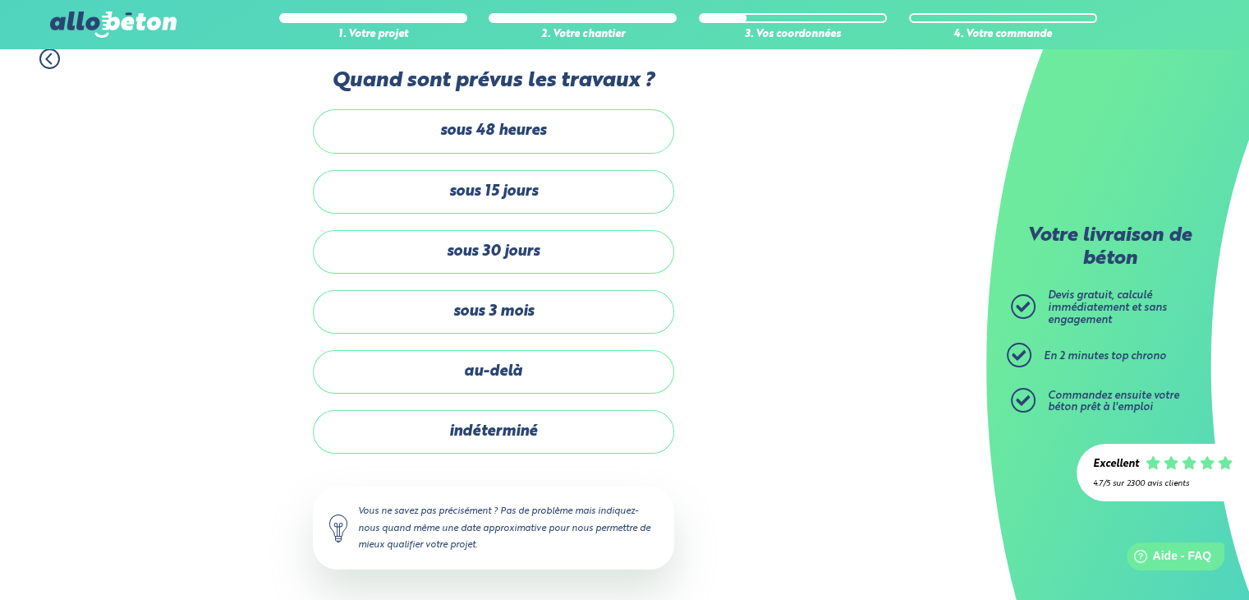
click at [489, 406] on div "sous 48 heures sous 15 jours sous 30 jours sous 3 mois au-delà indéterminé" at bounding box center [493, 281] width 361 height 344
click at [489, 407] on div "sous 48 heures sous 15 jours sous 30 jours sous 3 mois au-delà indéterminé" at bounding box center [493, 281] width 361 height 344
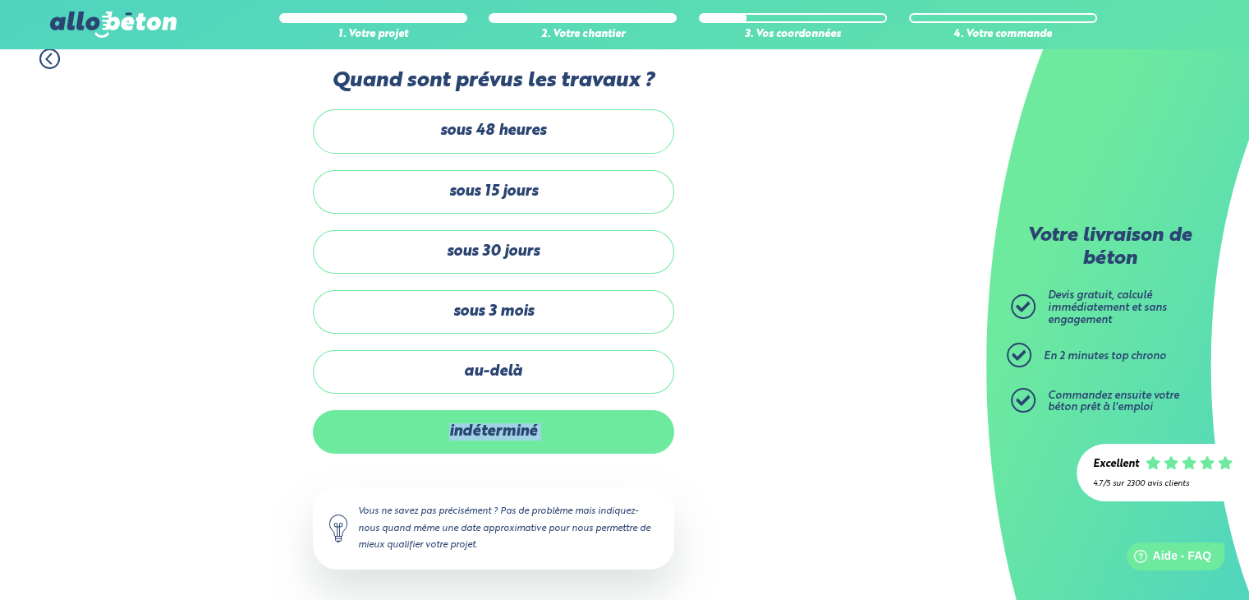
click at [489, 410] on label "indéterminé" at bounding box center [493, 432] width 361 height 44
click at [0, 0] on input "indéterminé" at bounding box center [0, 0] width 0 height 0
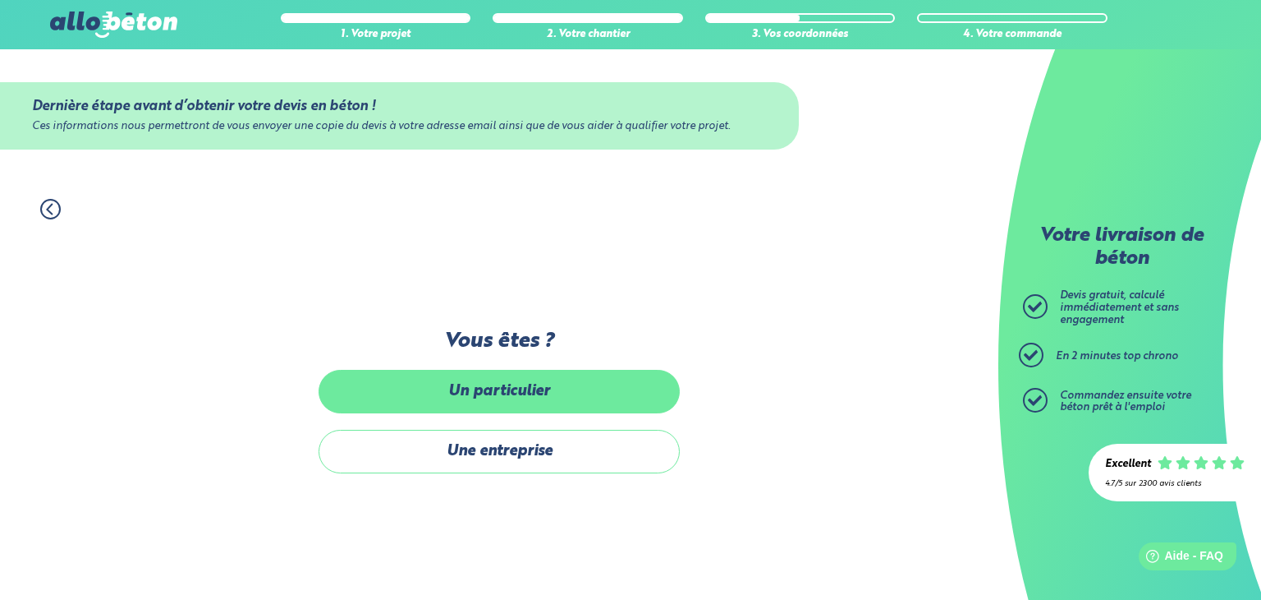
click at [511, 407] on label "Un particulier" at bounding box center [499, 392] width 361 height 44
click at [0, 0] on input "Un particulier" at bounding box center [0, 0] width 0 height 0
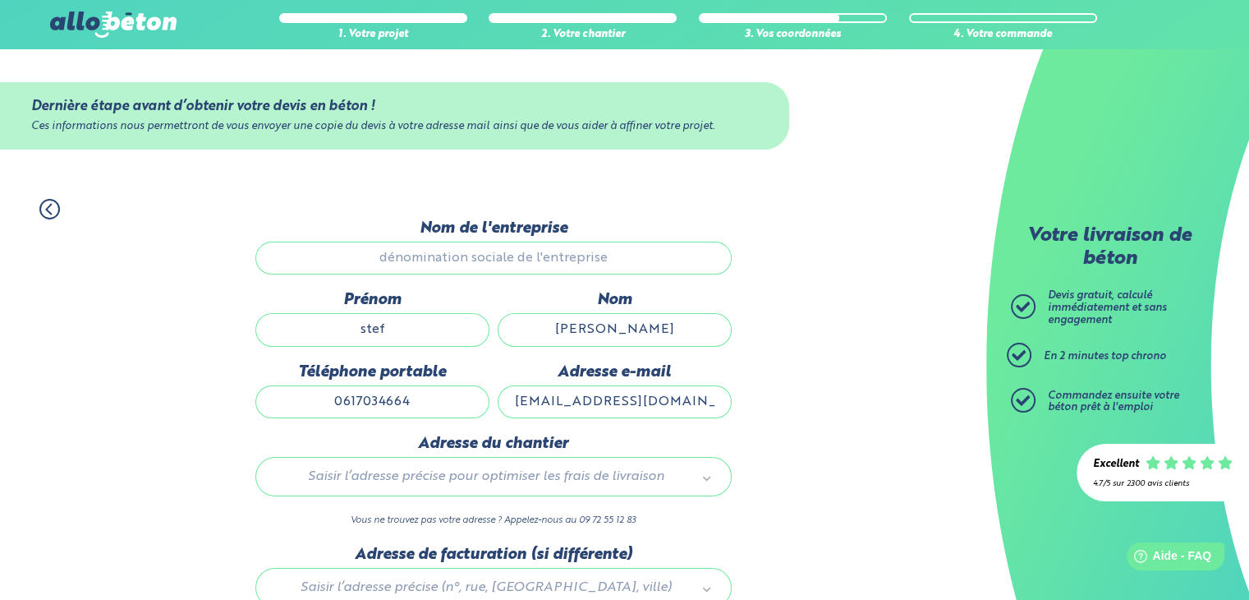
scroll to position [135, 0]
